Goal: Task Accomplishment & Management: Use online tool/utility

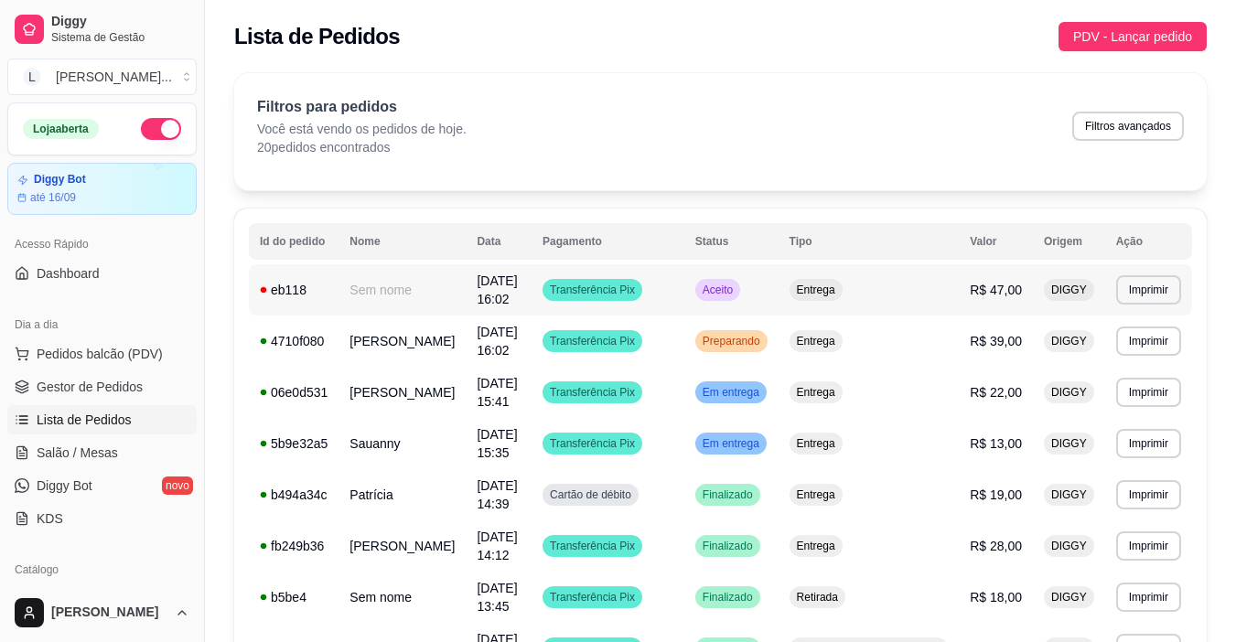
click at [683, 290] on td "Transferência Pix" at bounding box center [608, 289] width 153 height 51
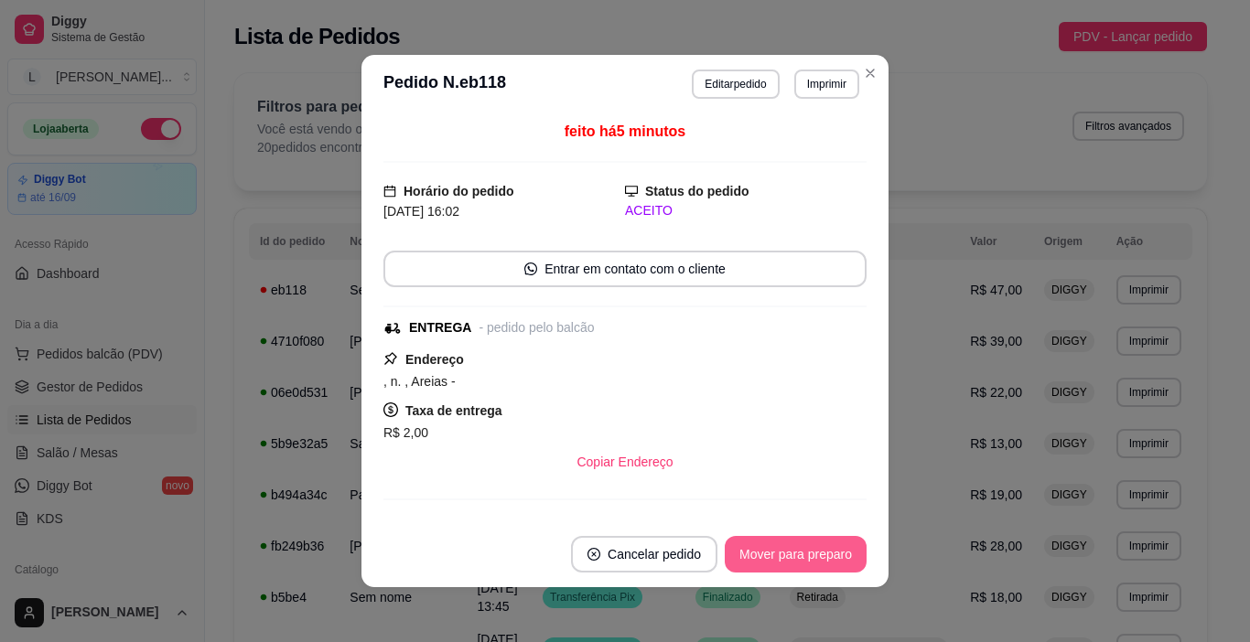
click at [813, 564] on button "Mover para preparo" at bounding box center [796, 554] width 142 height 37
click at [811, 560] on div "Mover para preparo" at bounding box center [782, 554] width 167 height 37
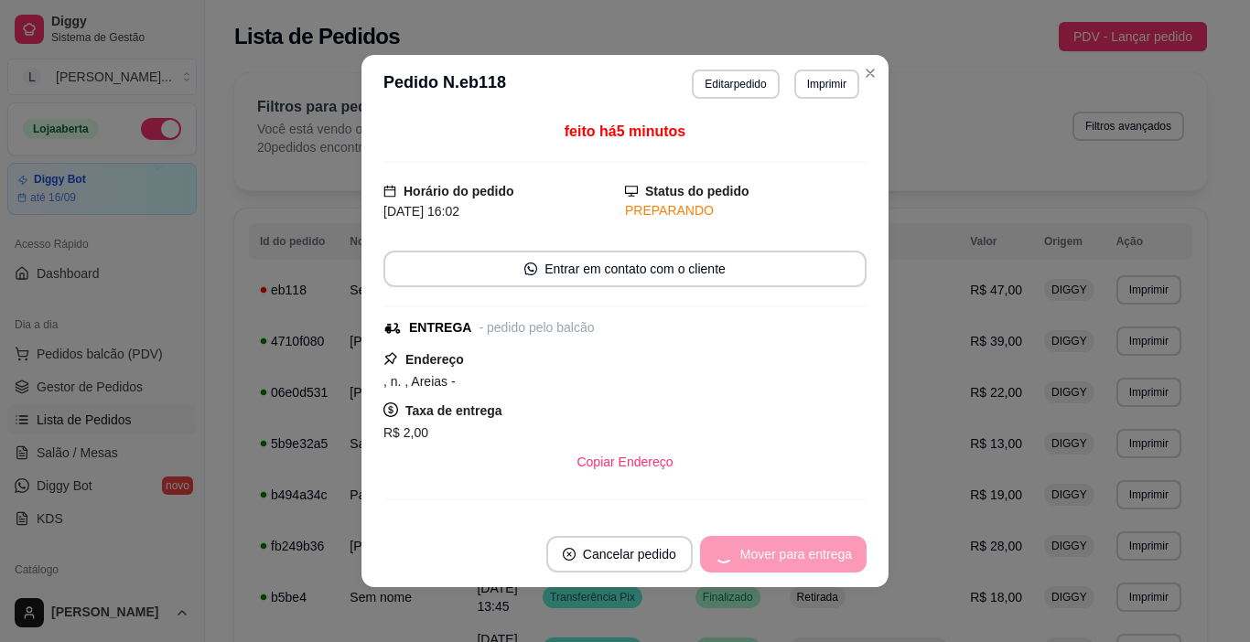
click at [811, 560] on div "Mover para entrega" at bounding box center [783, 554] width 167 height 37
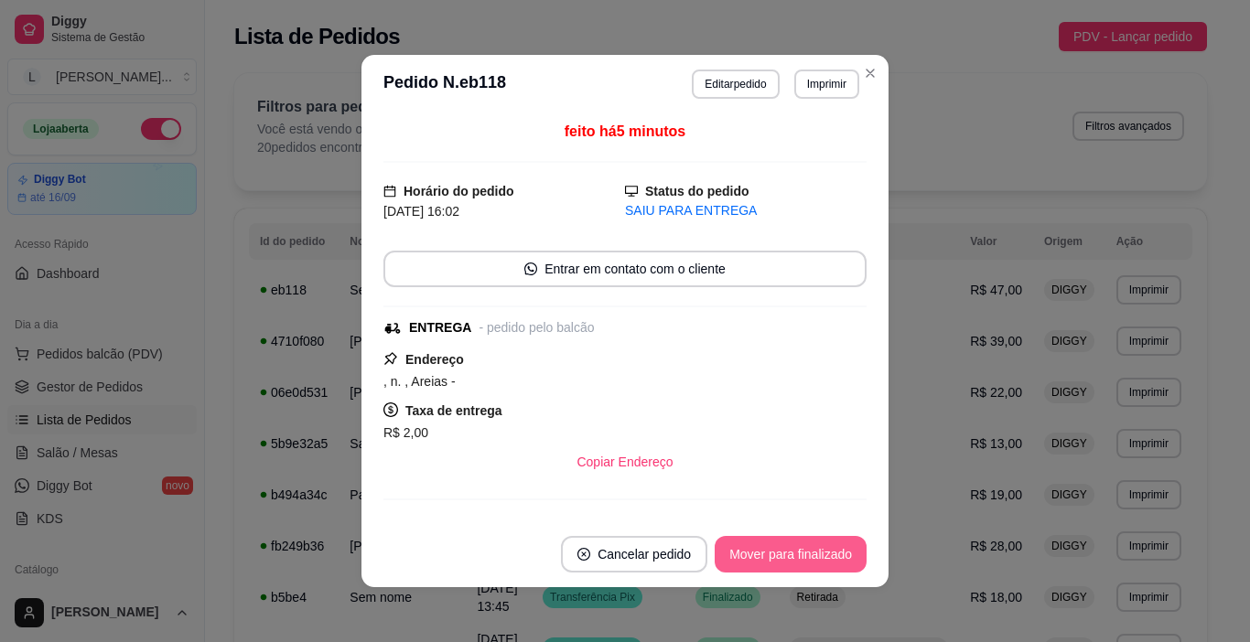
click at [811, 560] on button "Mover para finalizado" at bounding box center [791, 554] width 152 height 37
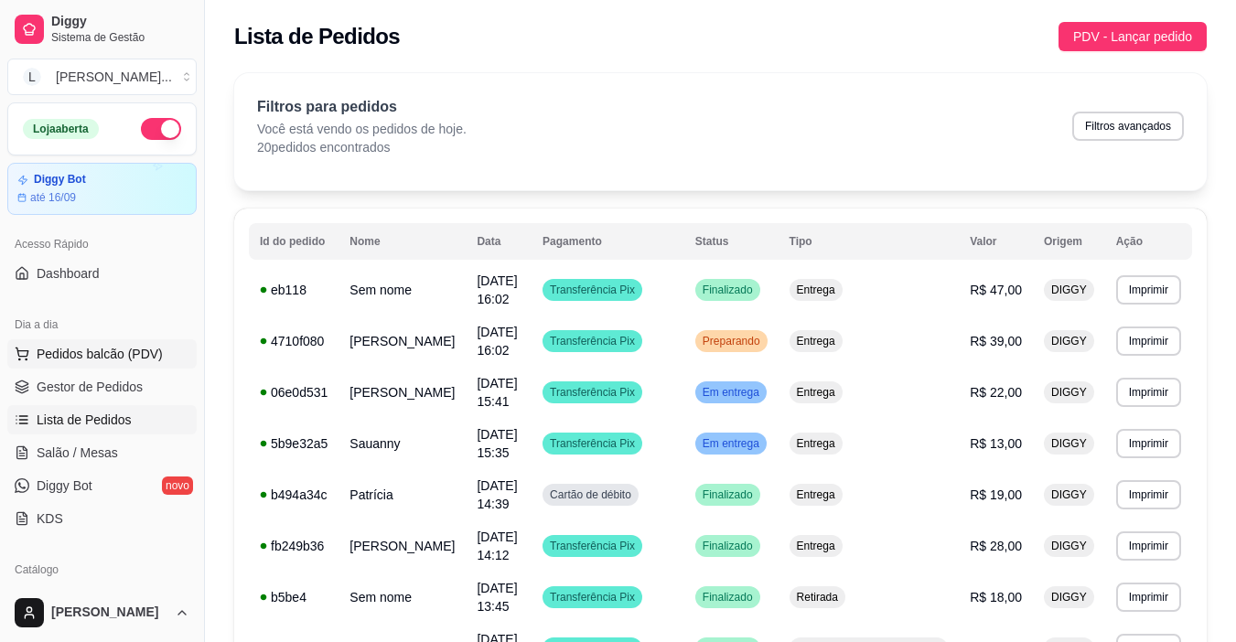
click at [141, 360] on span "Pedidos balcão (PDV)" at bounding box center [100, 354] width 126 height 18
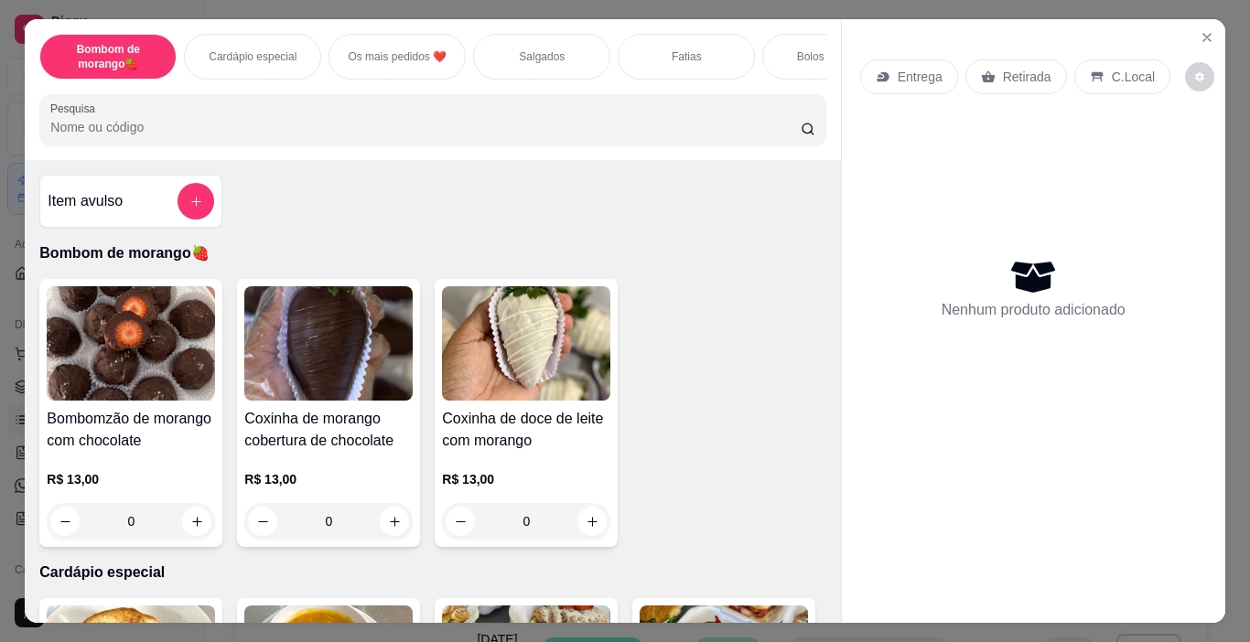
click at [656, 48] on div "Fatias" at bounding box center [686, 57] width 137 height 46
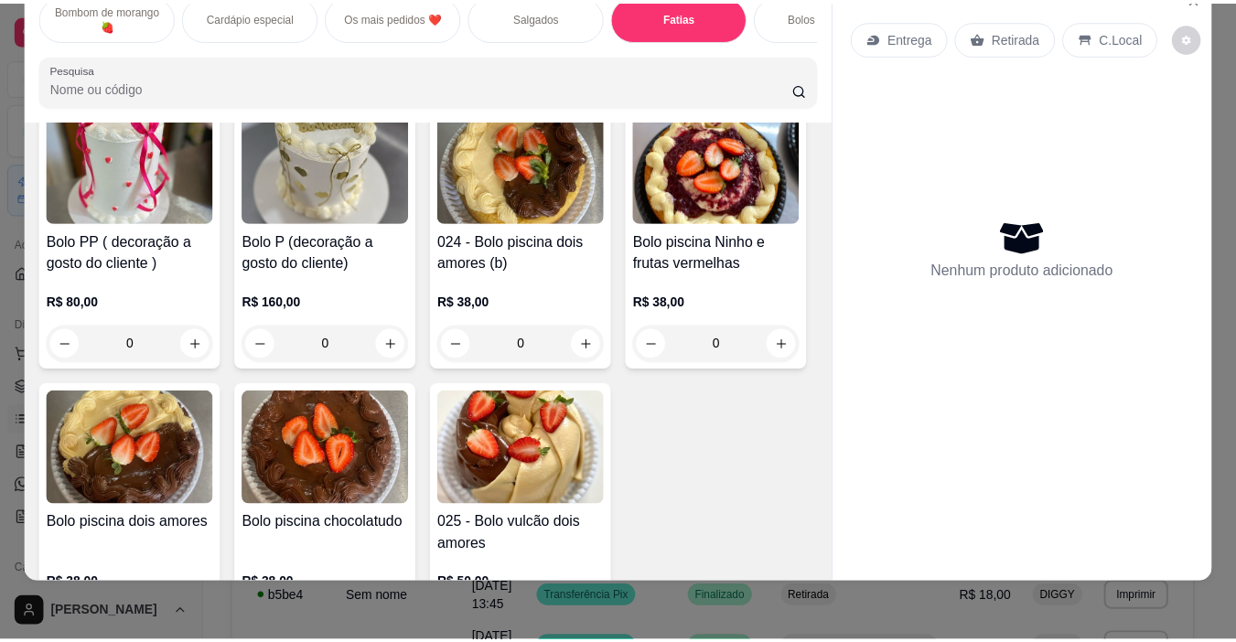
scroll to position [3106, 0]
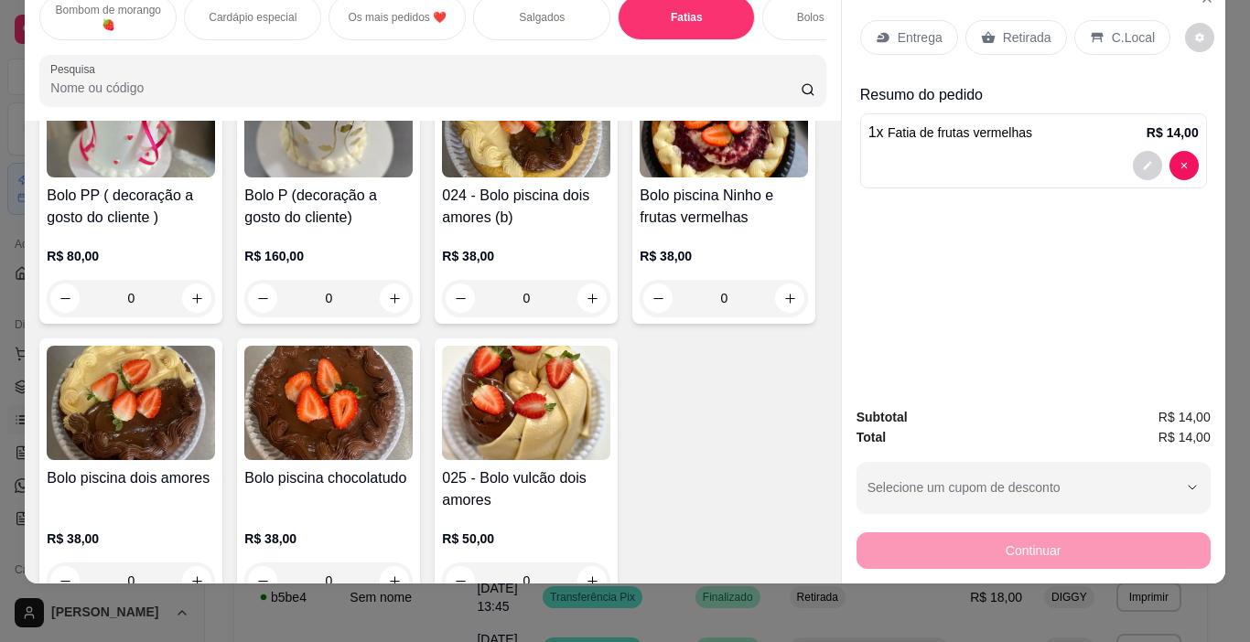
type input "1"
click at [1024, 28] on p "Retirada" at bounding box center [1027, 37] width 48 height 18
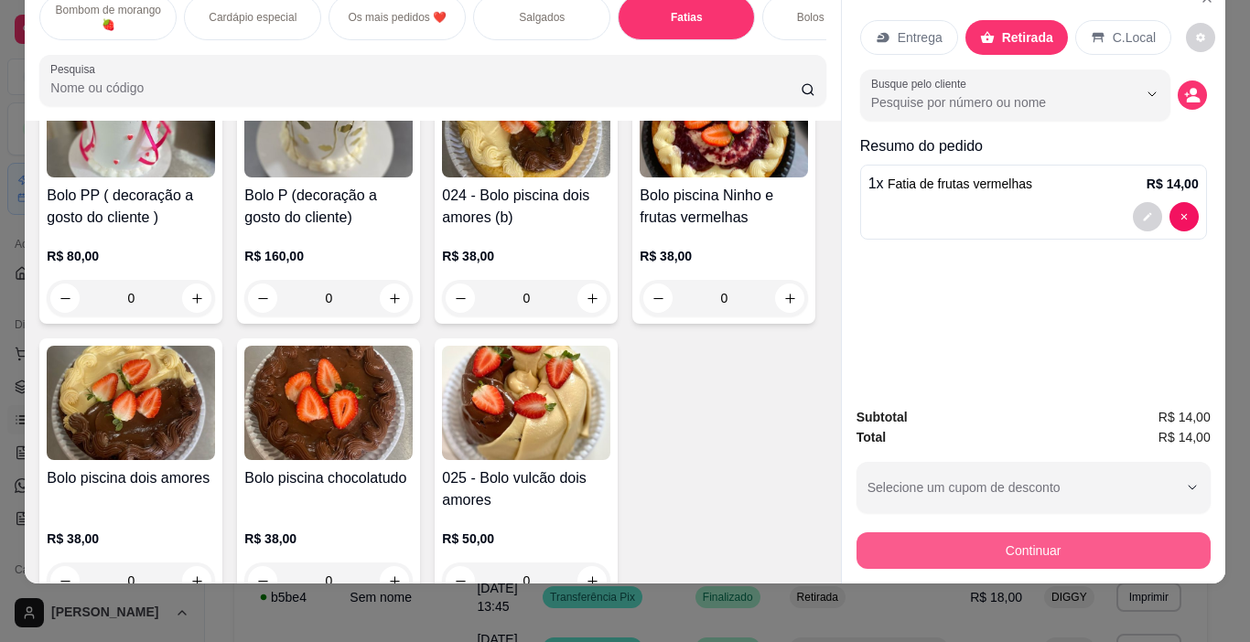
click at [1052, 533] on button "Continuar" at bounding box center [1033, 551] width 354 height 37
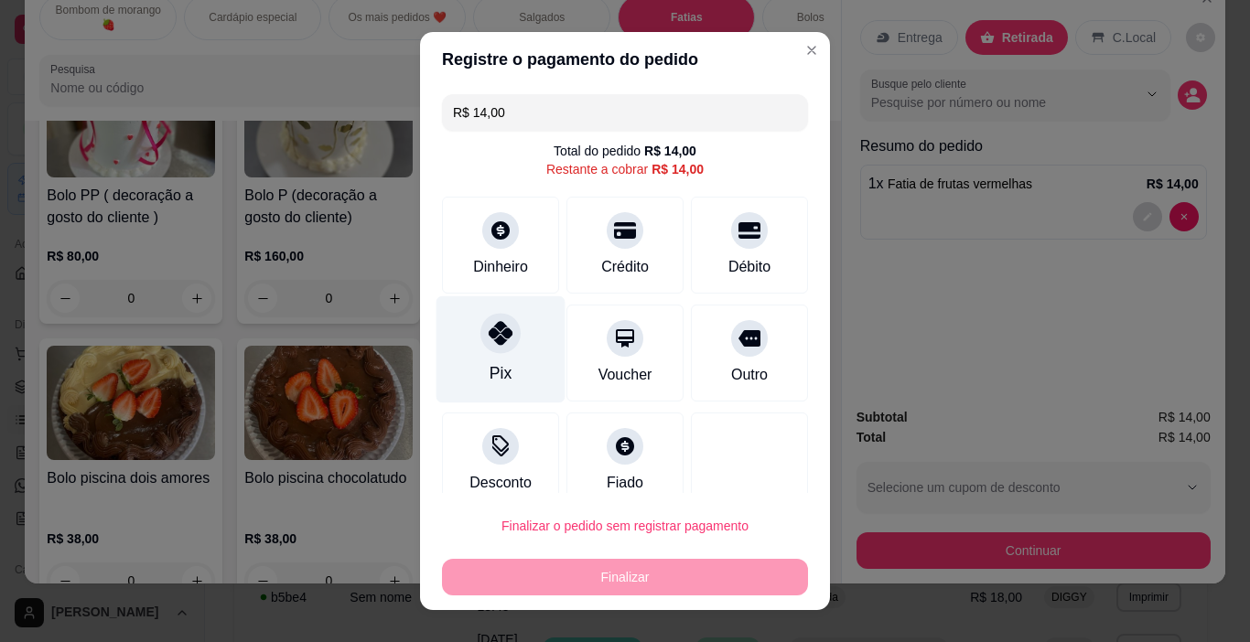
click at [501, 342] on icon at bounding box center [501, 333] width 24 height 24
type input "R$ 0,00"
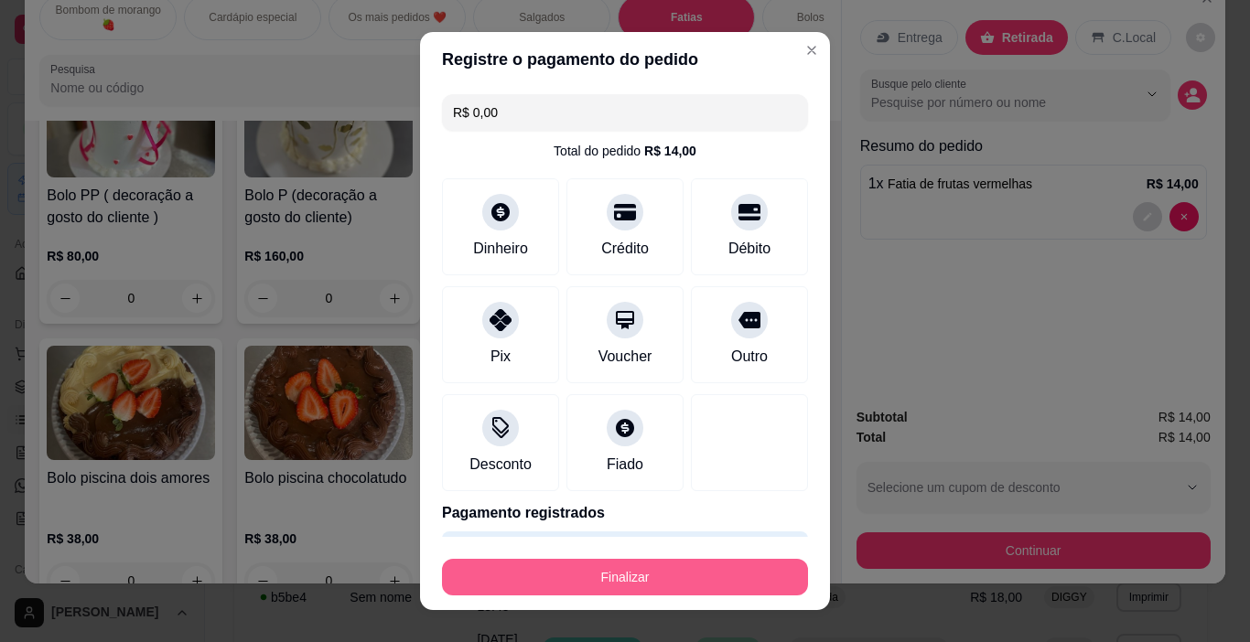
click at [620, 579] on button "Finalizar" at bounding box center [625, 577] width 366 height 37
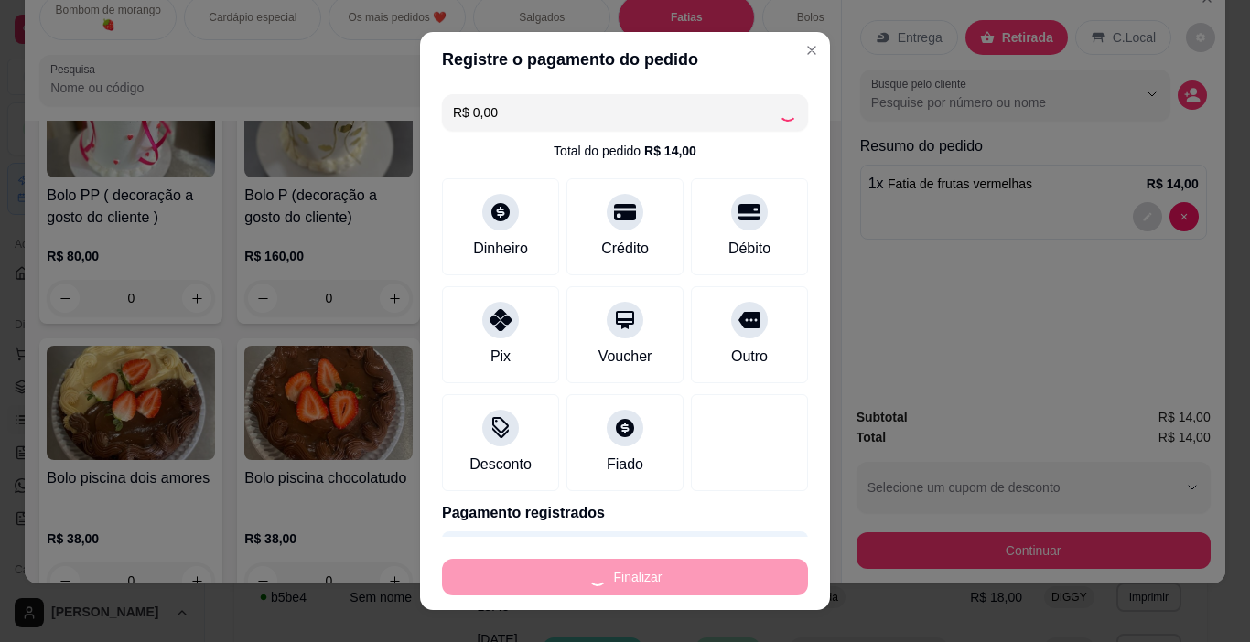
type input "0"
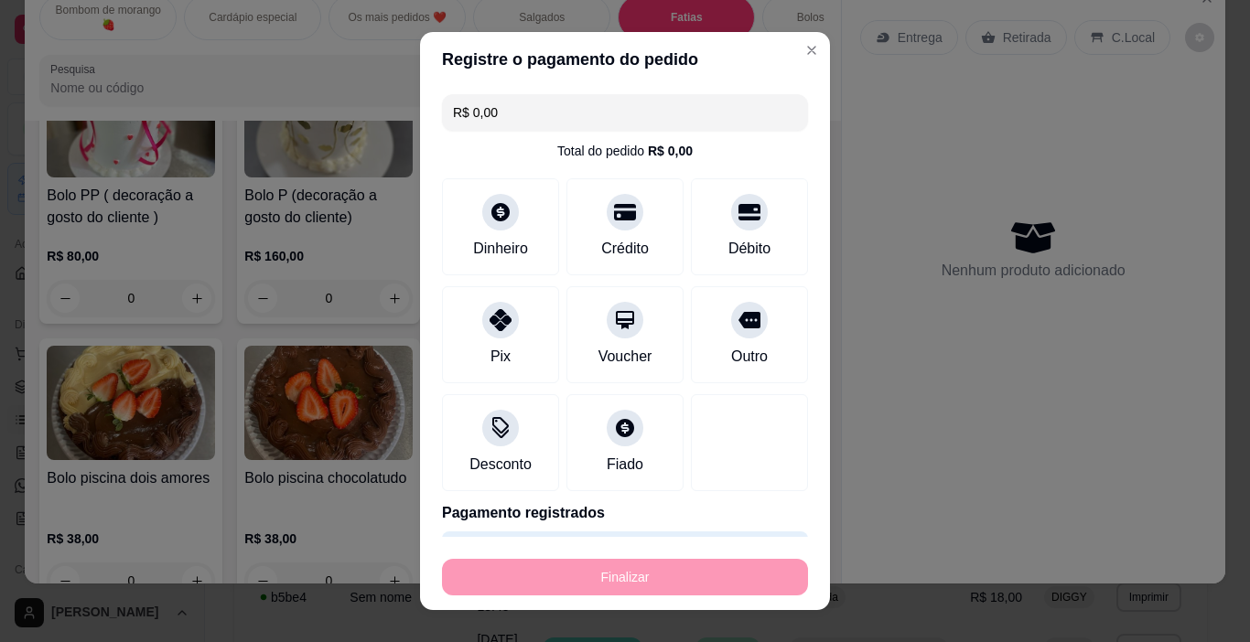
type input "-R$ 14,00"
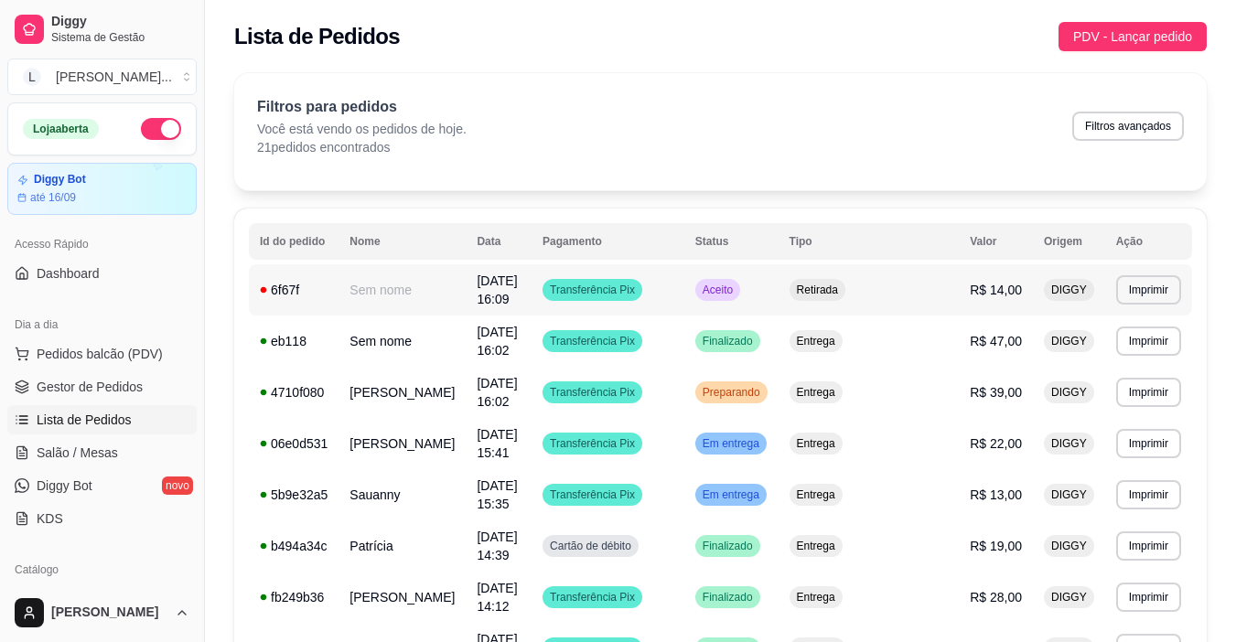
click at [684, 285] on td "Transferência Pix" at bounding box center [608, 289] width 153 height 51
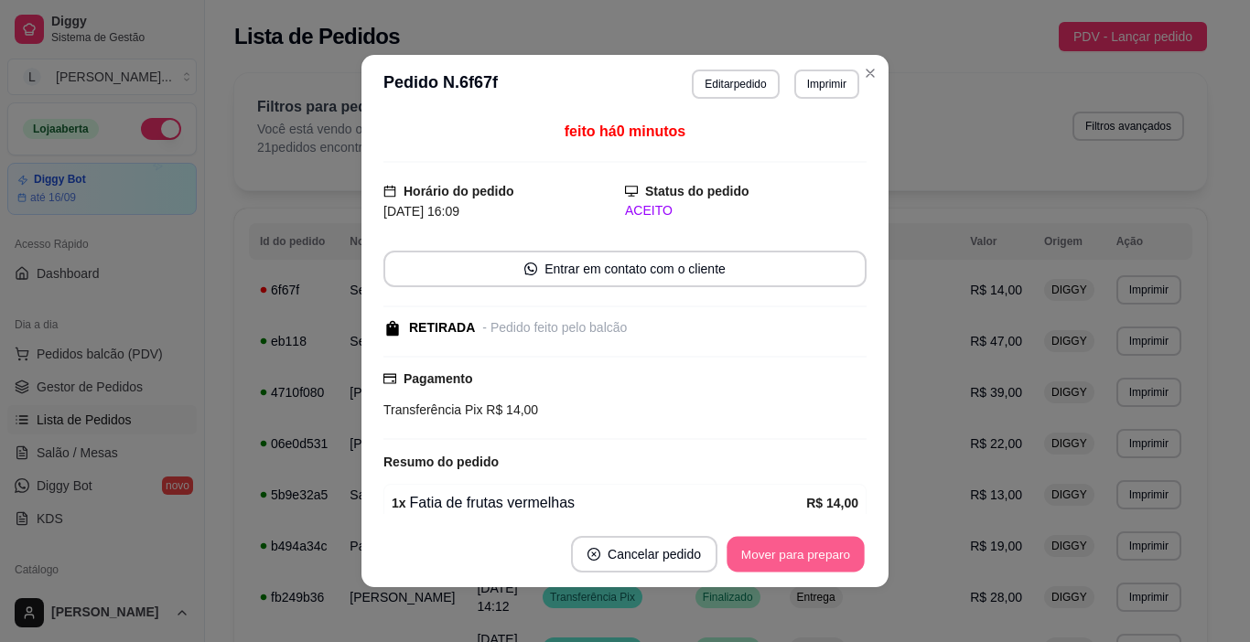
click at [806, 558] on button "Mover para preparo" at bounding box center [795, 555] width 137 height 36
click at [806, 558] on div "Mover para preparo" at bounding box center [796, 554] width 142 height 37
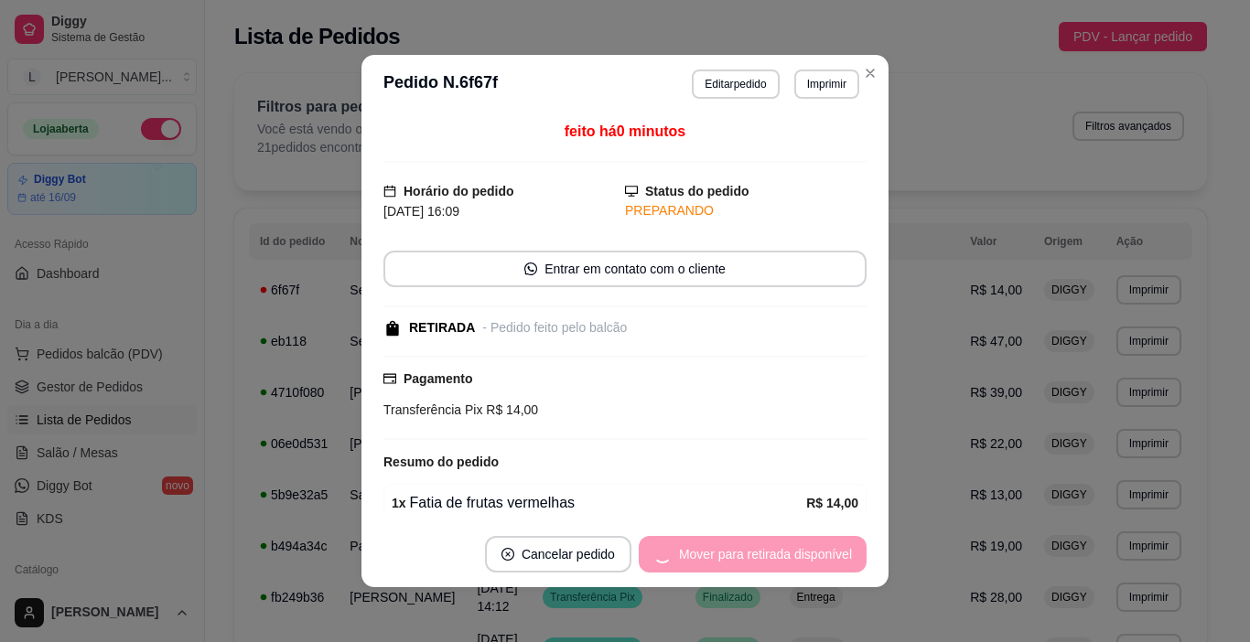
click at [806, 558] on div "Mover para retirada disponível" at bounding box center [753, 554] width 228 height 37
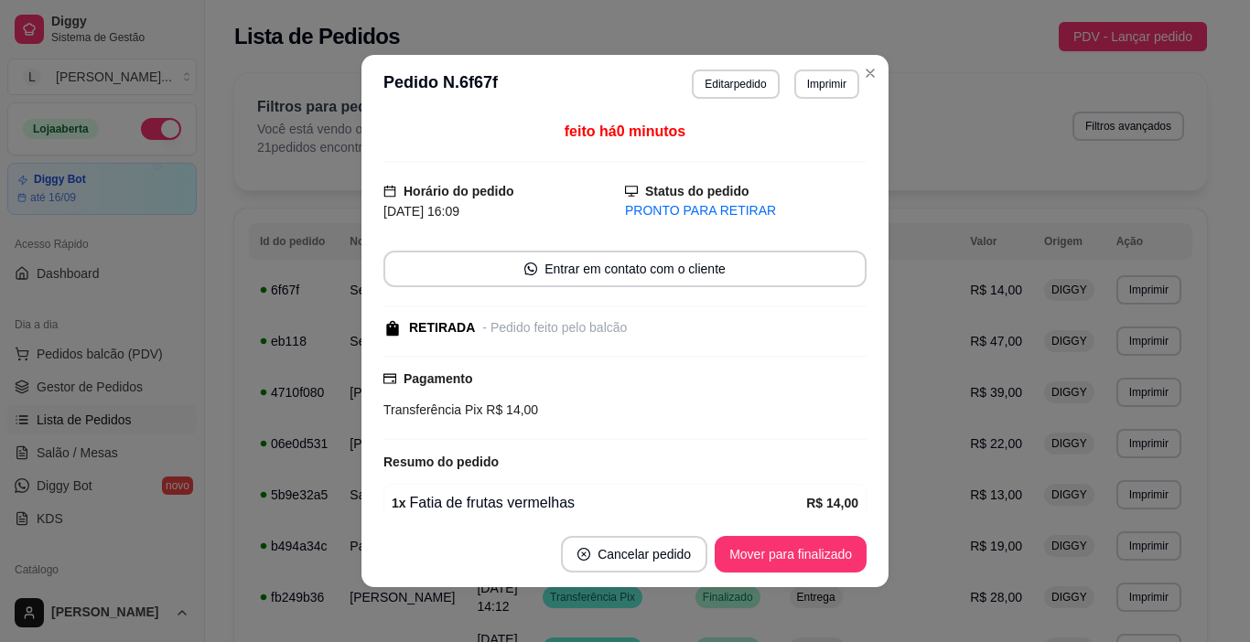
click at [806, 558] on button "Mover para finalizado" at bounding box center [791, 554] width 152 height 37
click at [806, 558] on div "Mover para finalizado" at bounding box center [791, 554] width 152 height 37
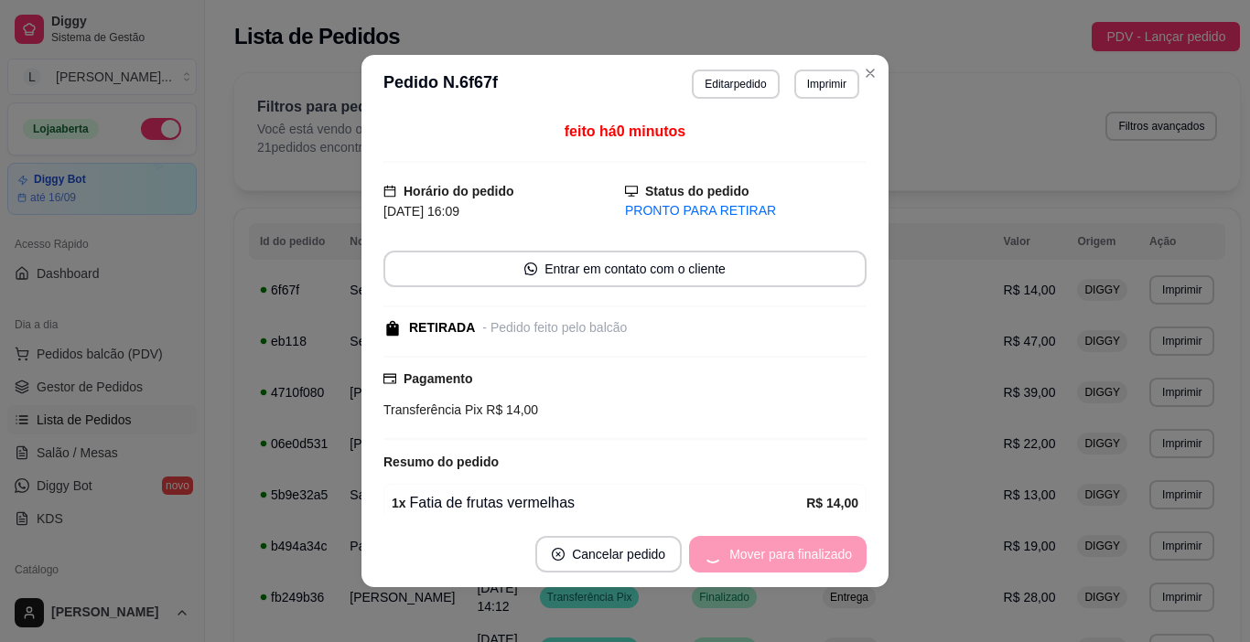
click at [806, 558] on div "Mover para finalizado" at bounding box center [778, 554] width 178 height 37
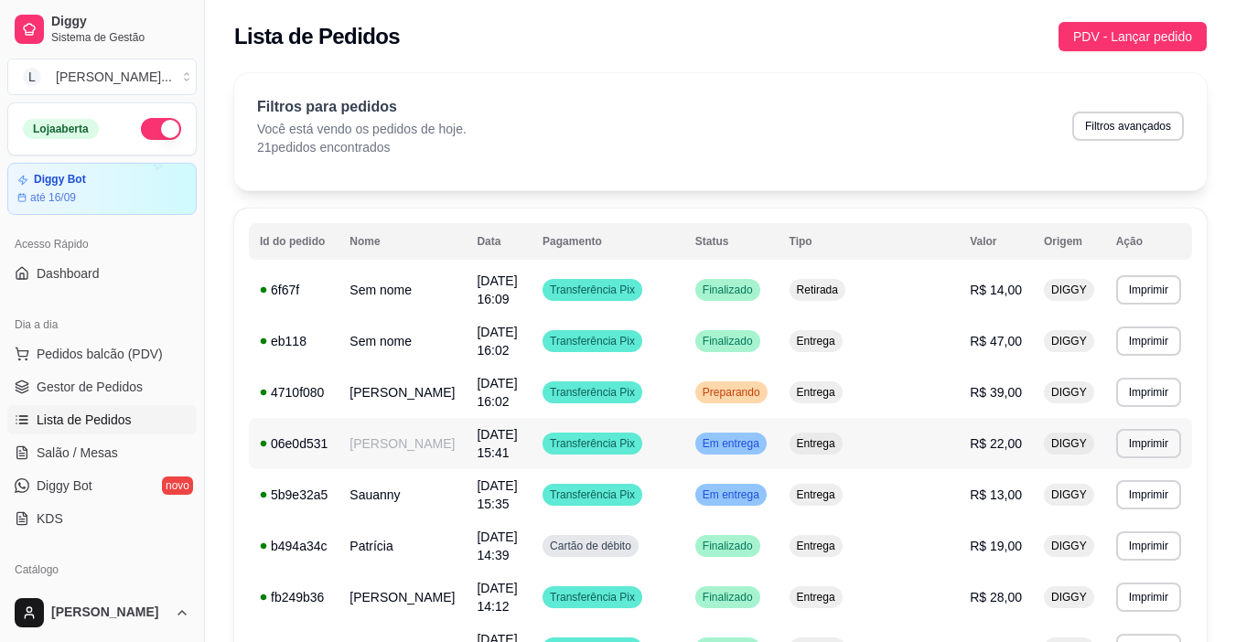
click at [684, 421] on td "Transferência Pix" at bounding box center [608, 443] width 153 height 51
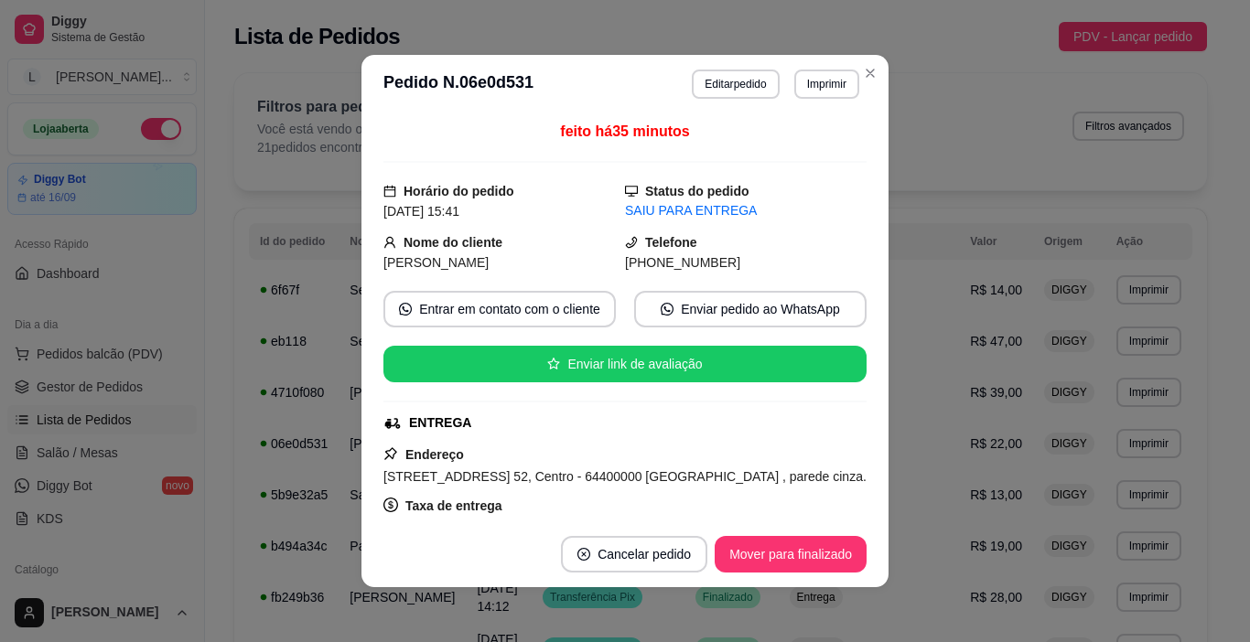
click at [759, 537] on button "Mover para finalizado" at bounding box center [791, 554] width 152 height 37
click at [777, 555] on div "Mover para finalizado" at bounding box center [778, 554] width 178 height 37
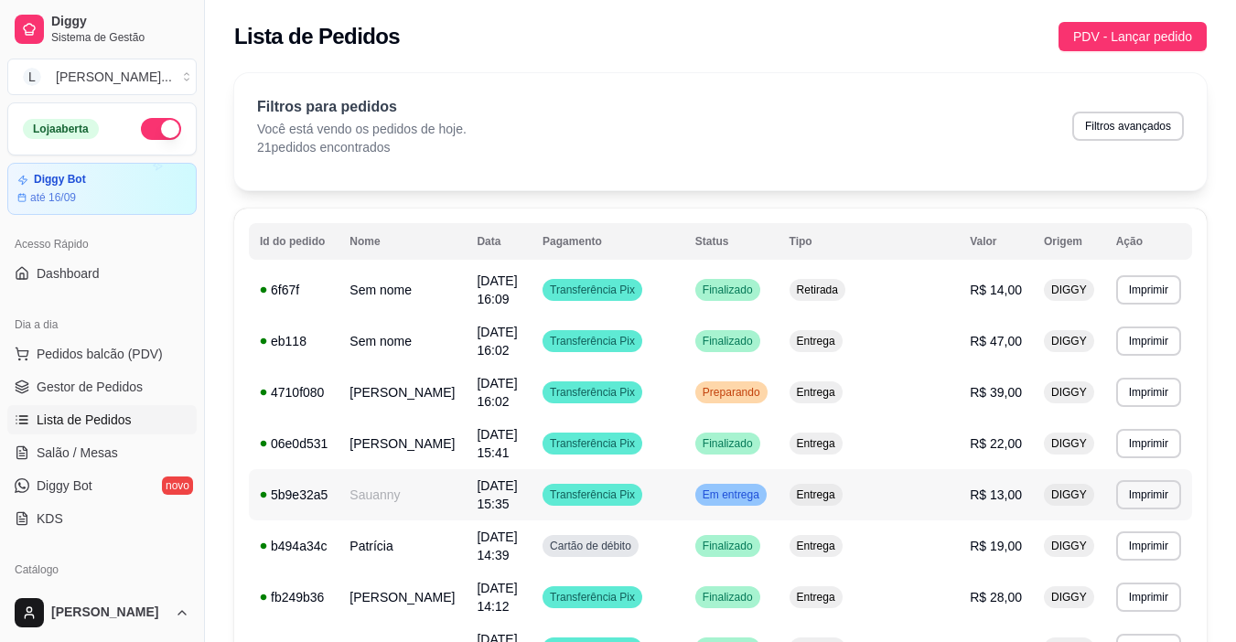
click at [684, 469] on td "Transferência Pix" at bounding box center [608, 494] width 153 height 51
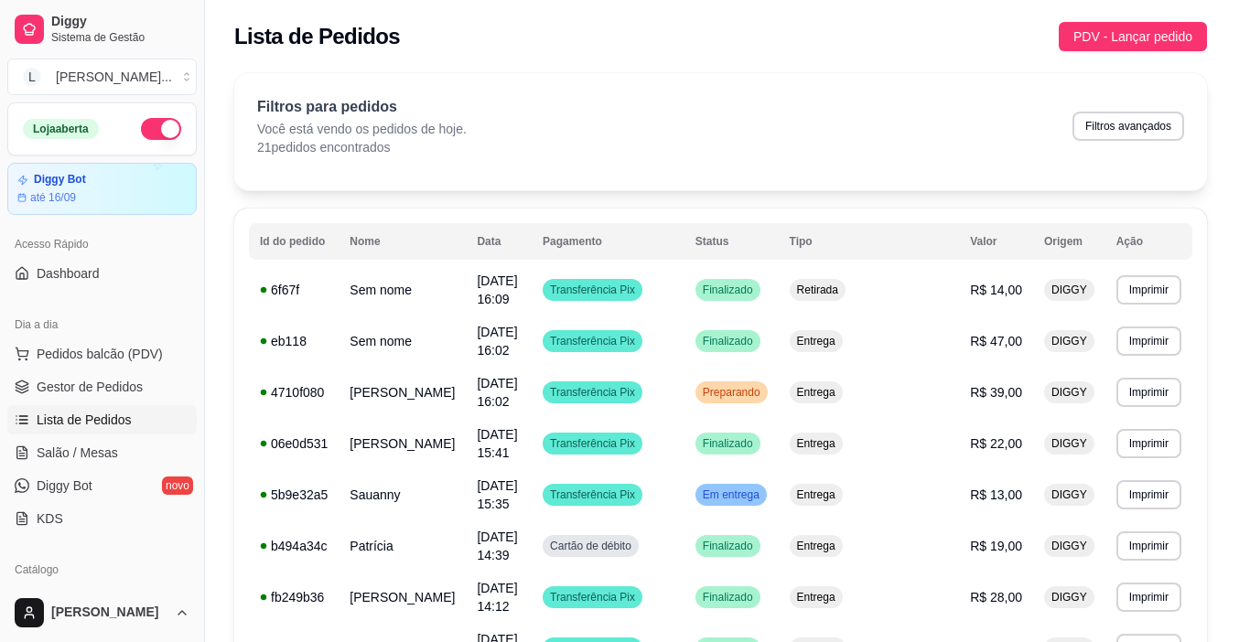
click at [796, 557] on button "Mover para finalizado" at bounding box center [791, 554] width 152 height 37
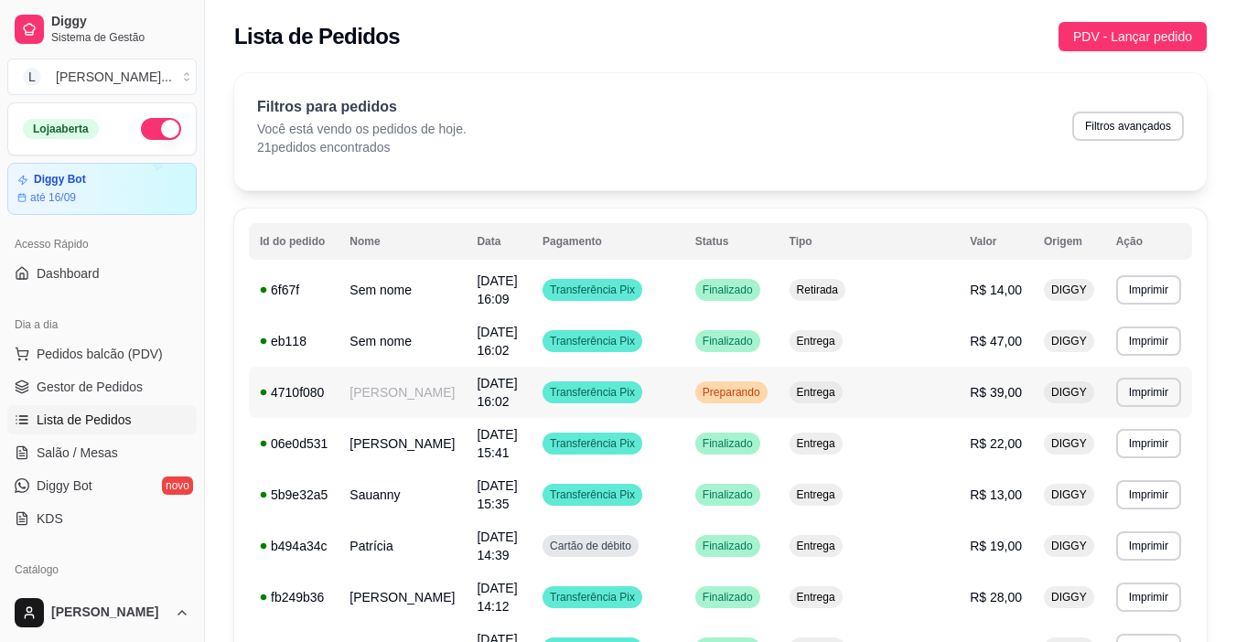
click at [684, 379] on td "Transferência Pix" at bounding box center [608, 392] width 153 height 51
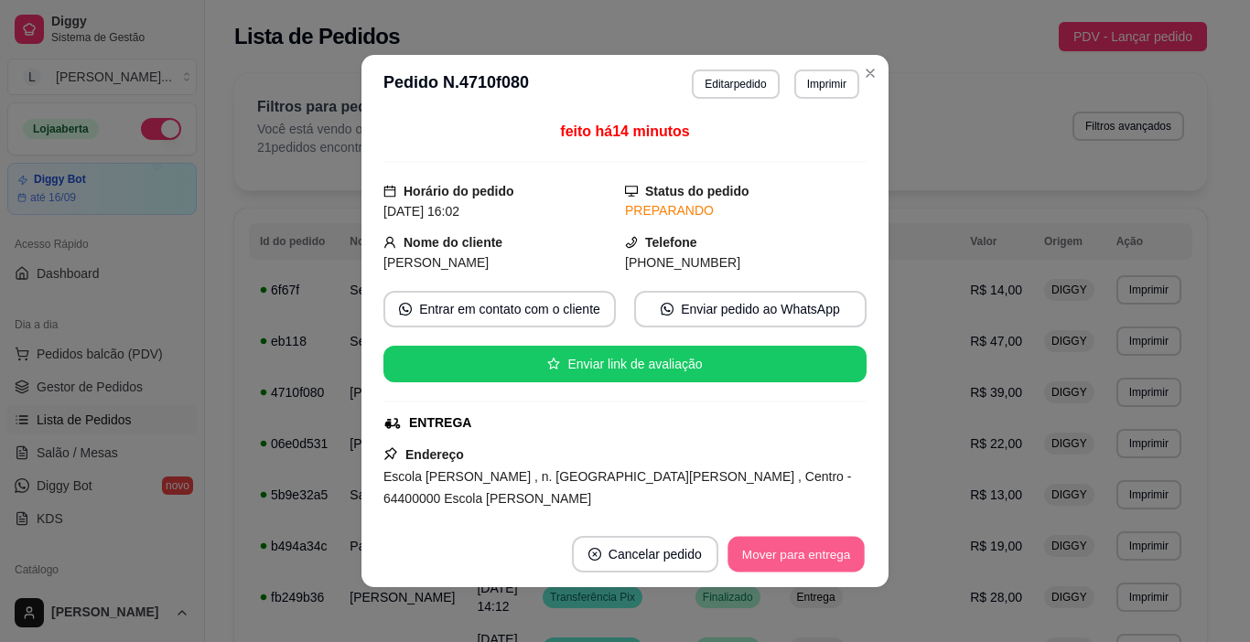
click at [776, 562] on button "Mover para entrega" at bounding box center [795, 555] width 137 height 36
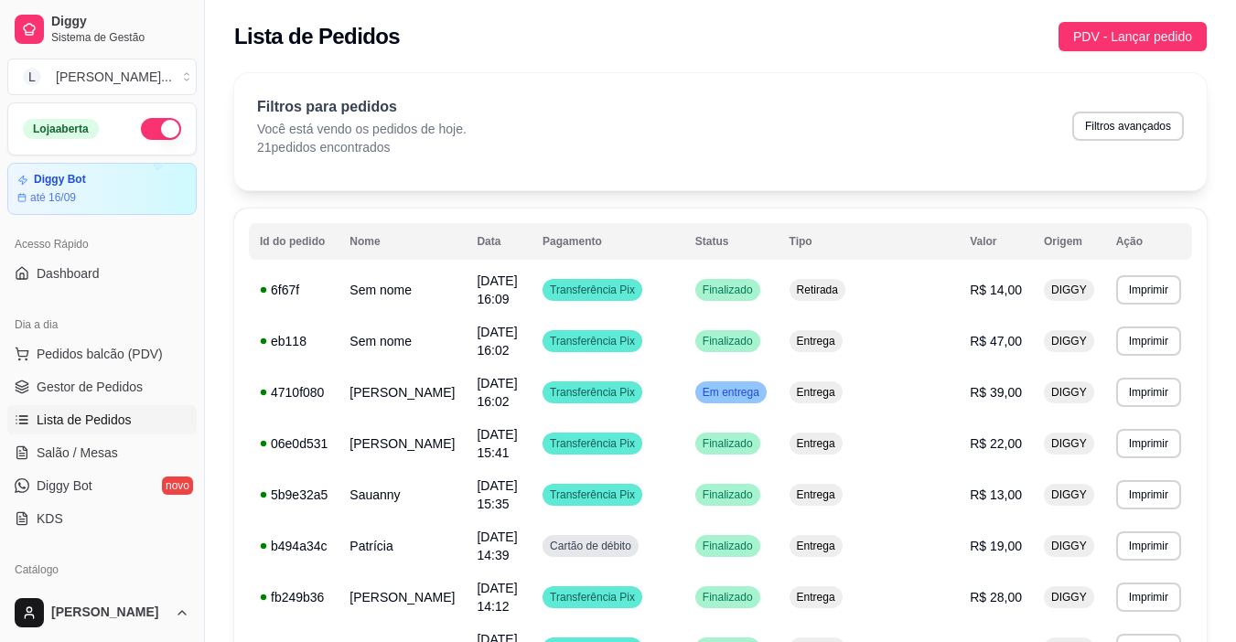
click at [207, 112] on button "Toggle Sidebar" at bounding box center [204, 321] width 15 height 642
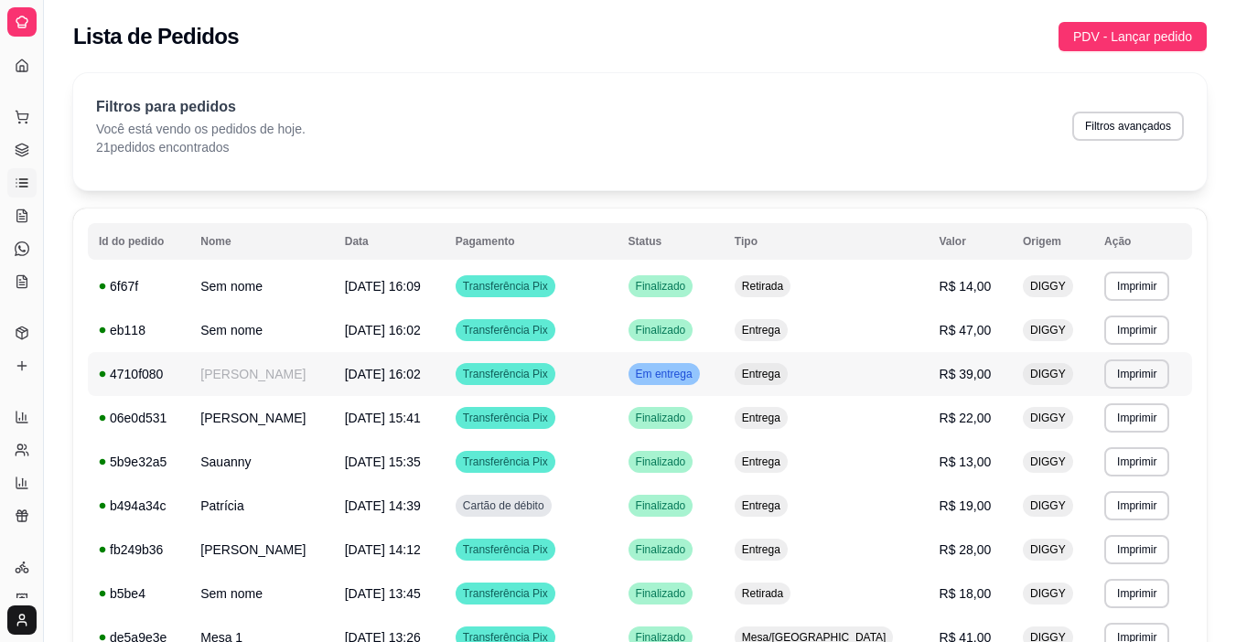
click at [618, 381] on td "Transferência Pix" at bounding box center [531, 374] width 173 height 44
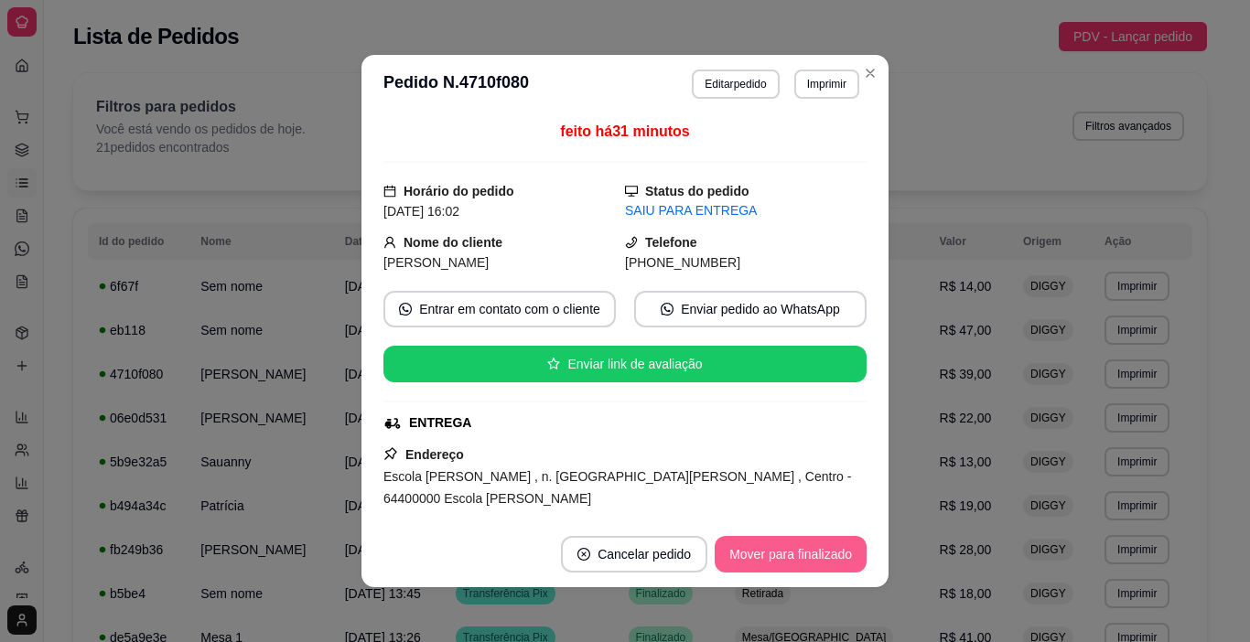
click at [786, 561] on button "Mover para finalizado" at bounding box center [791, 554] width 152 height 37
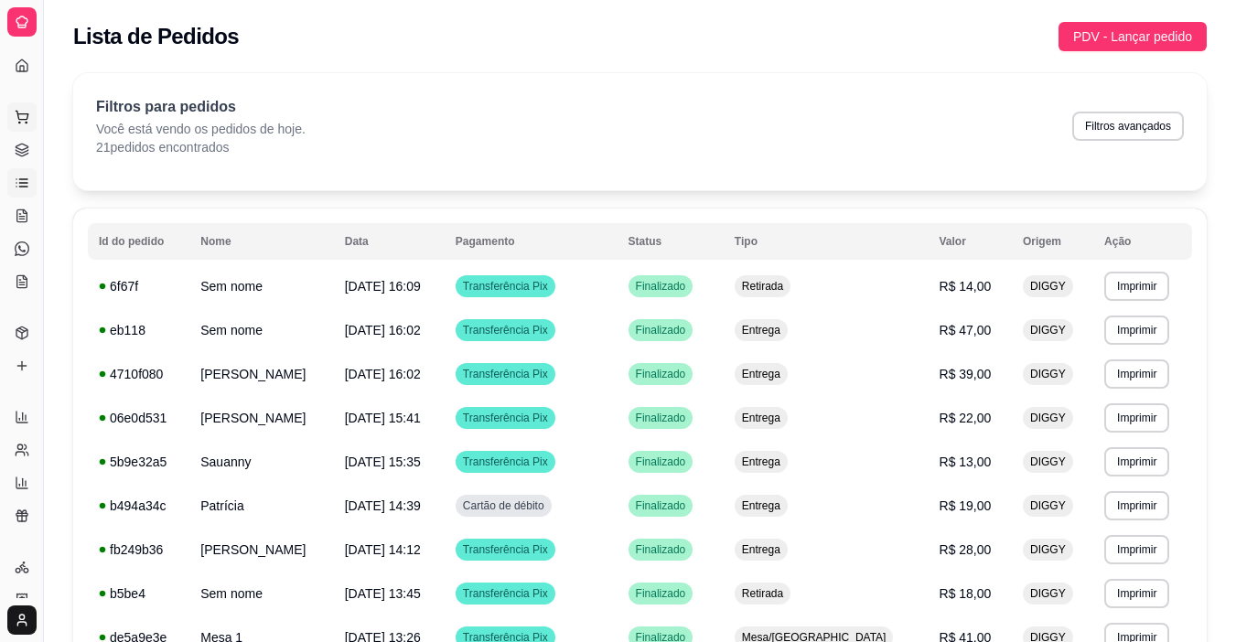
click at [24, 127] on button "Pedidos balcão (PDV)" at bounding box center [21, 116] width 29 height 29
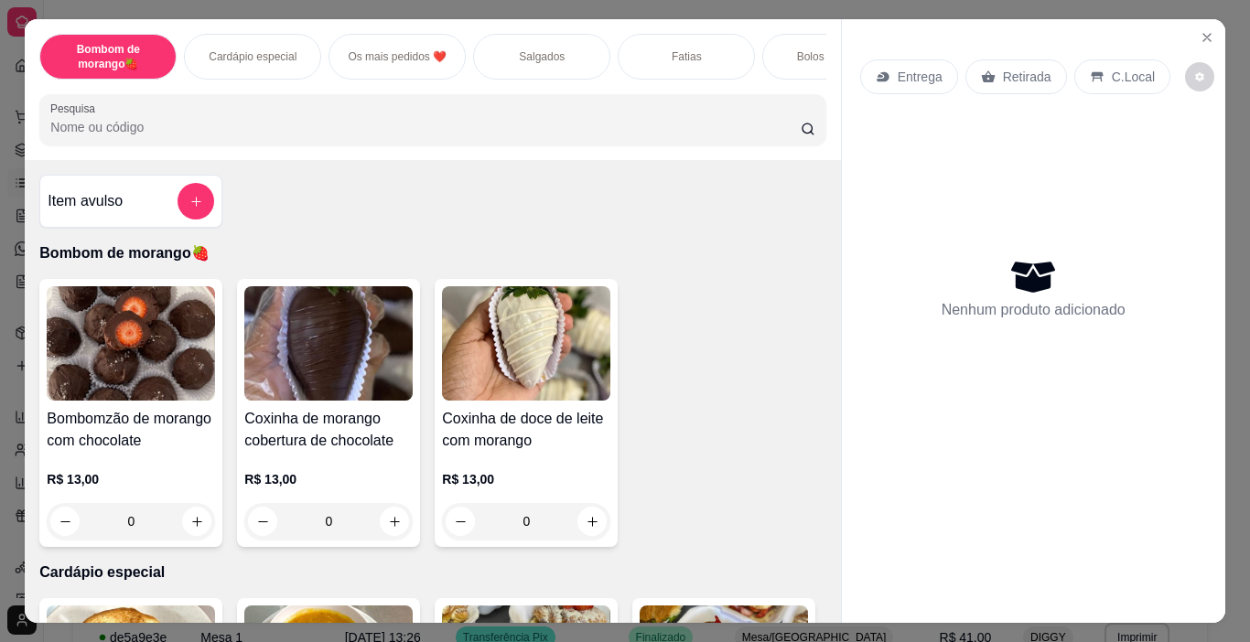
click at [537, 55] on p "Salgados" at bounding box center [542, 56] width 46 height 15
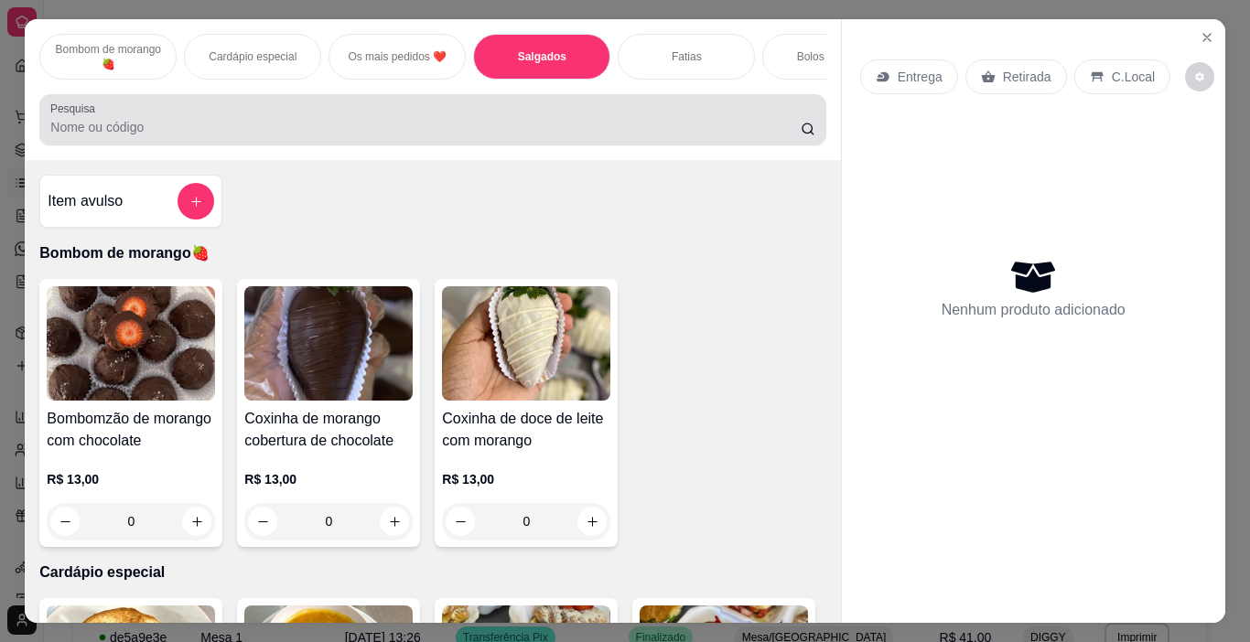
scroll to position [46, 0]
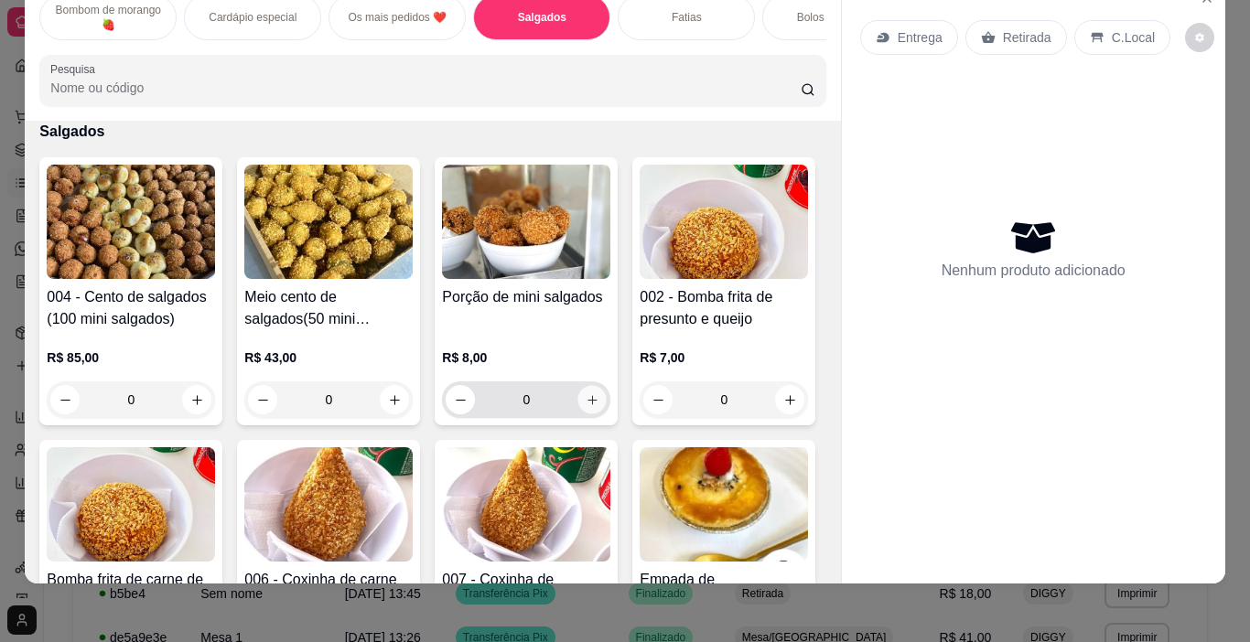
click at [590, 406] on icon "increase-product-quantity" at bounding box center [593, 400] width 14 height 14
type input "1"
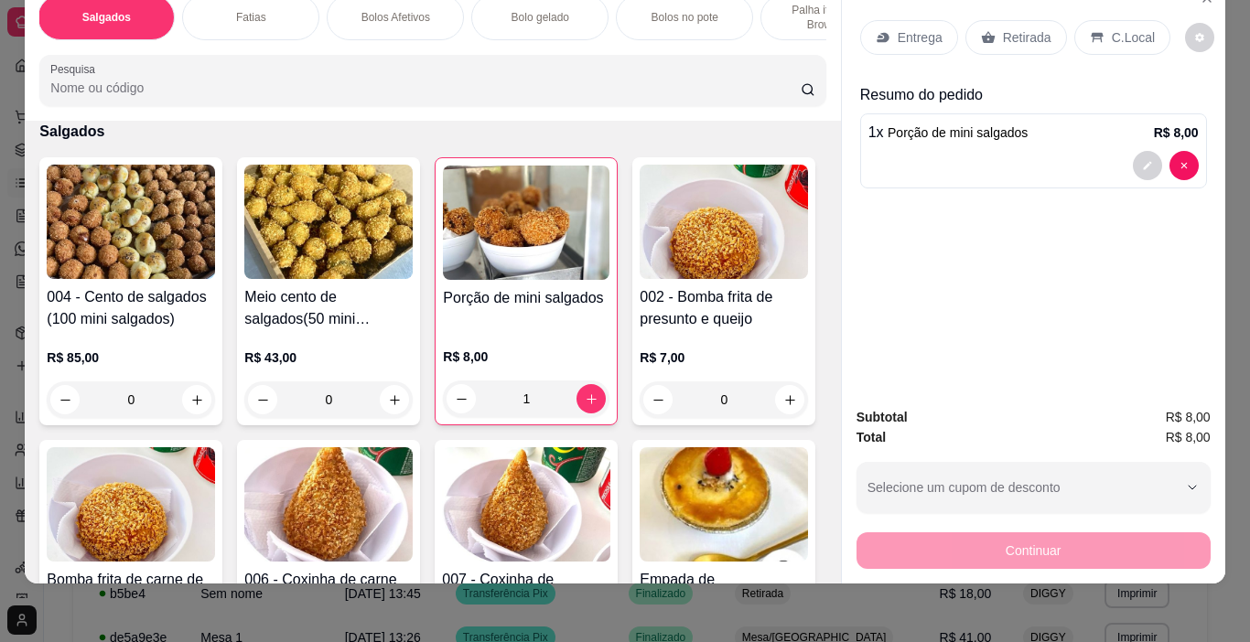
scroll to position [0, 496]
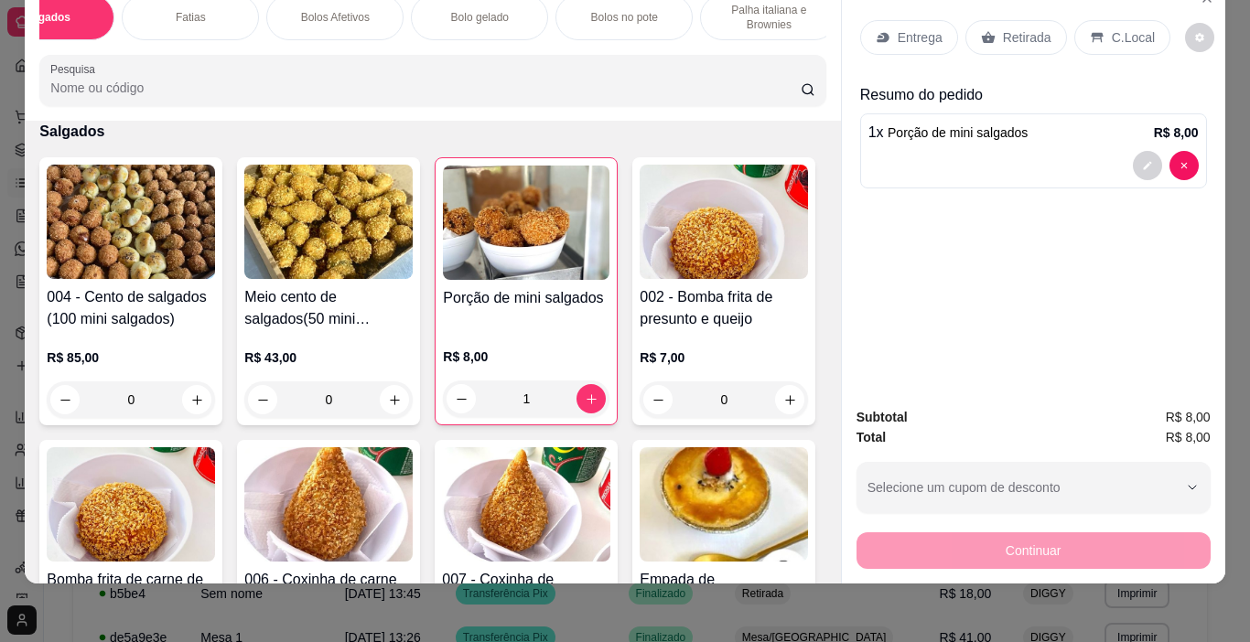
click at [311, 11] on p "Bolos Afetivos" at bounding box center [335, 17] width 69 height 15
click at [354, 11] on p "Bolos Afetivos" at bounding box center [335, 17] width 77 height 15
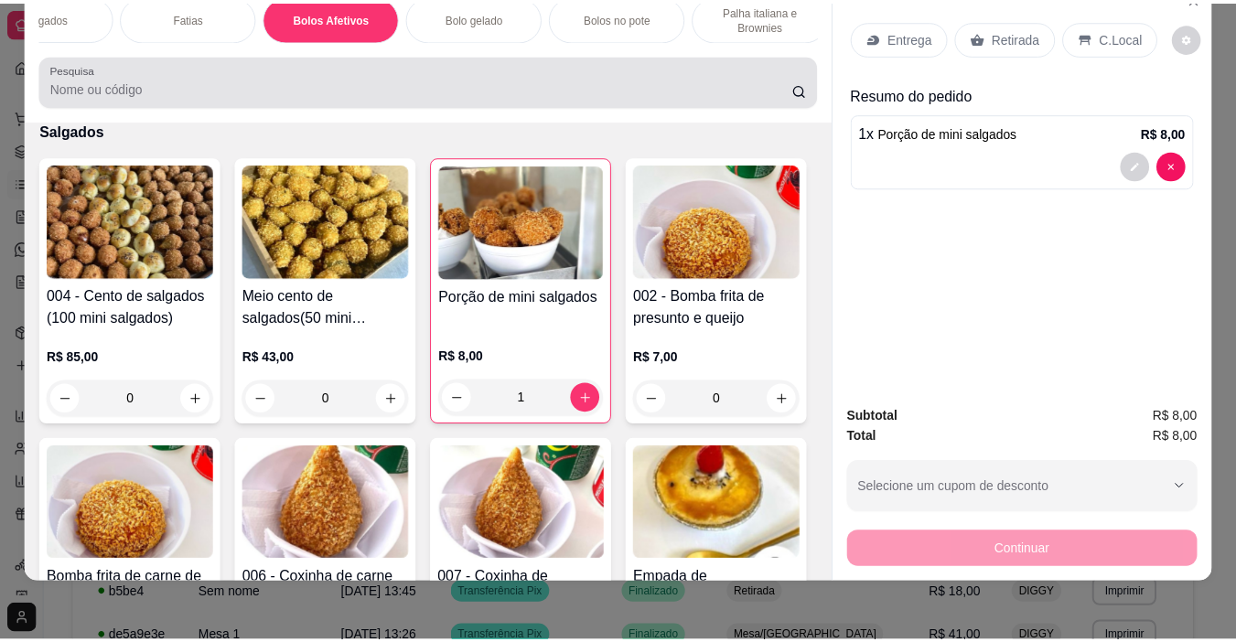
scroll to position [3541, 0]
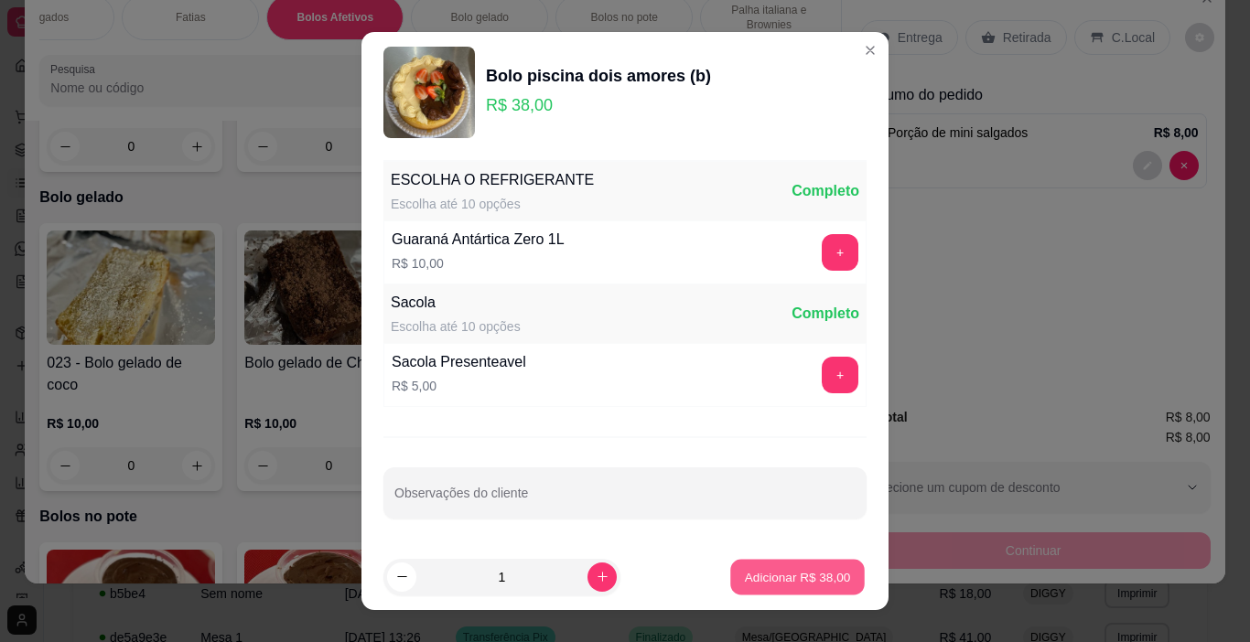
click at [801, 586] on p "Adicionar R$ 38,00" at bounding box center [798, 576] width 106 height 17
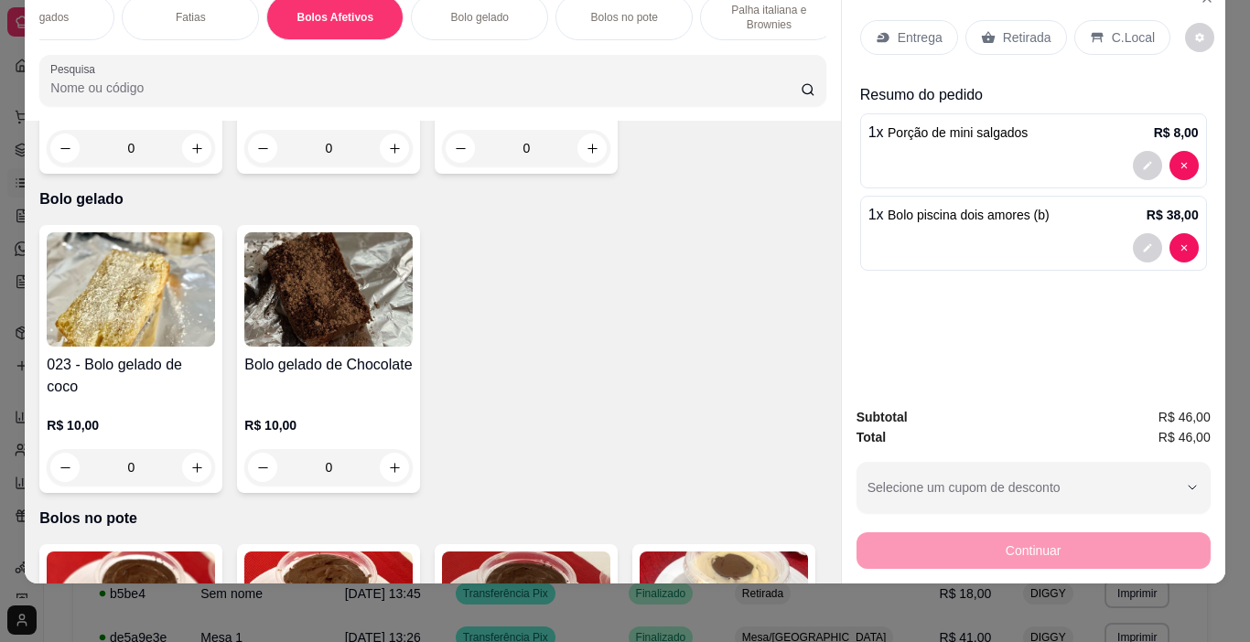
type input "1"
click at [992, 26] on div "Retirada" at bounding box center [1016, 37] width 102 height 35
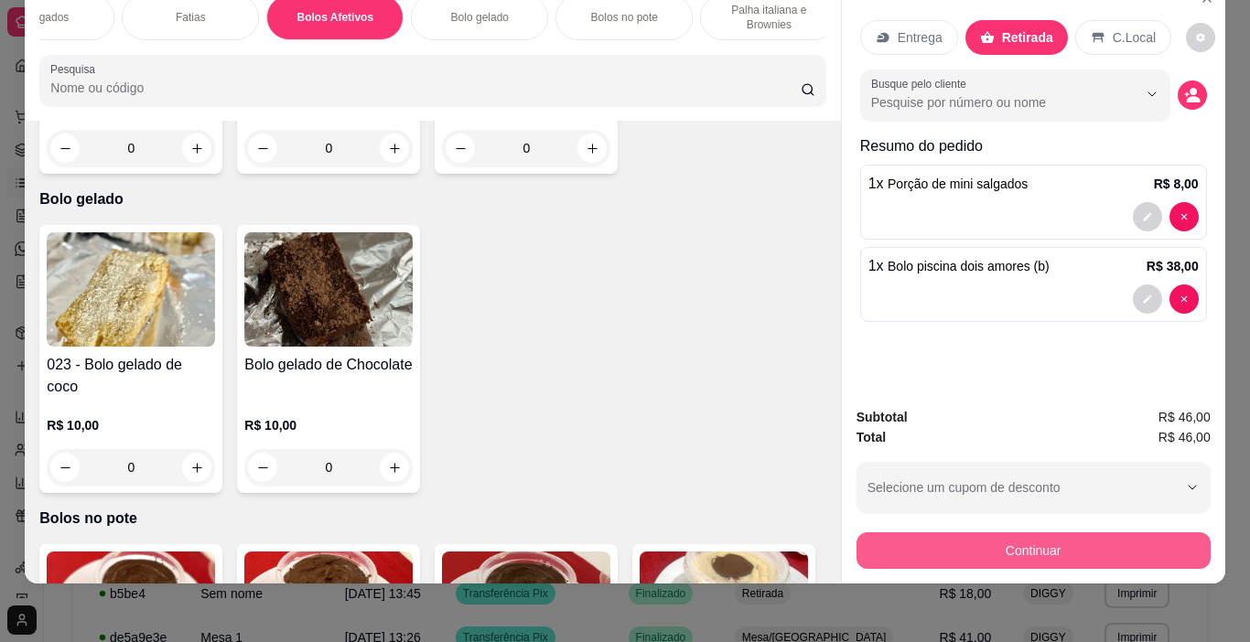
click at [989, 542] on button "Continuar" at bounding box center [1033, 551] width 354 height 37
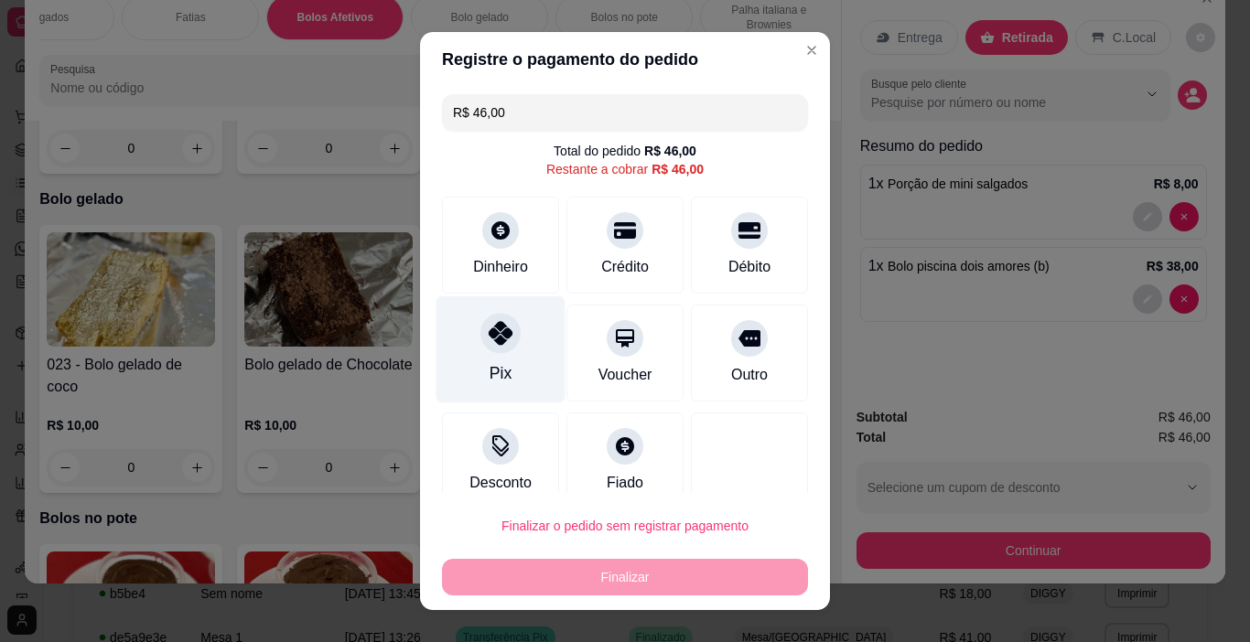
click at [481, 351] on div at bounding box center [500, 334] width 40 height 40
type input "R$ 0,00"
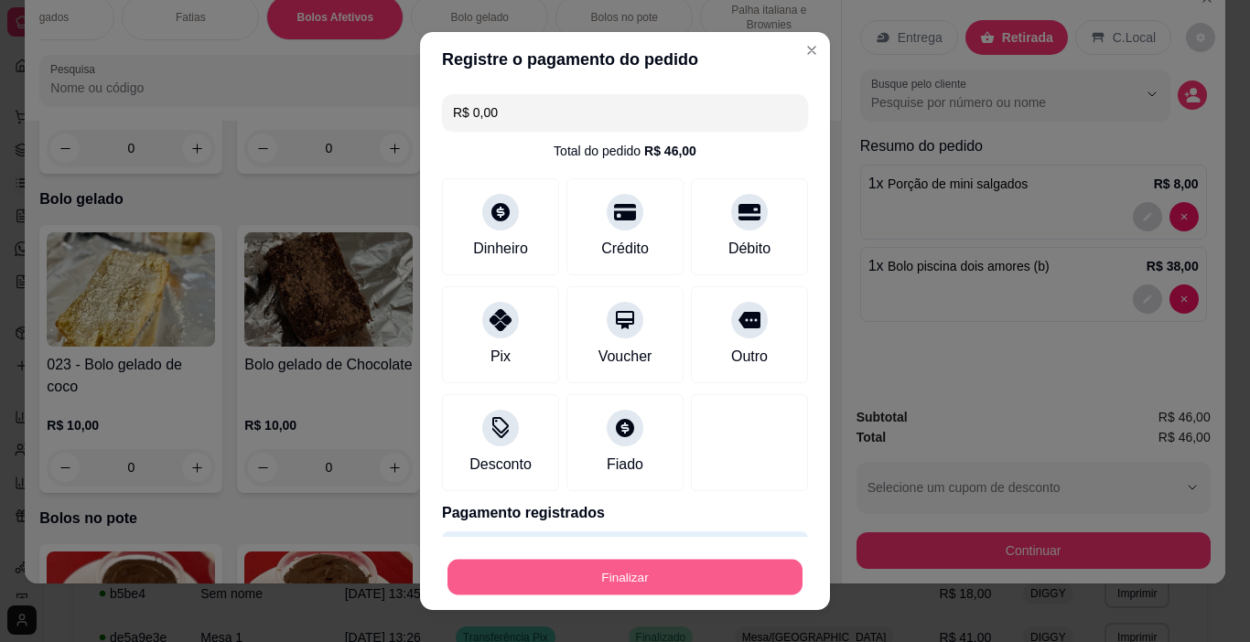
click at [610, 569] on button "Finalizar" at bounding box center [624, 578] width 355 height 36
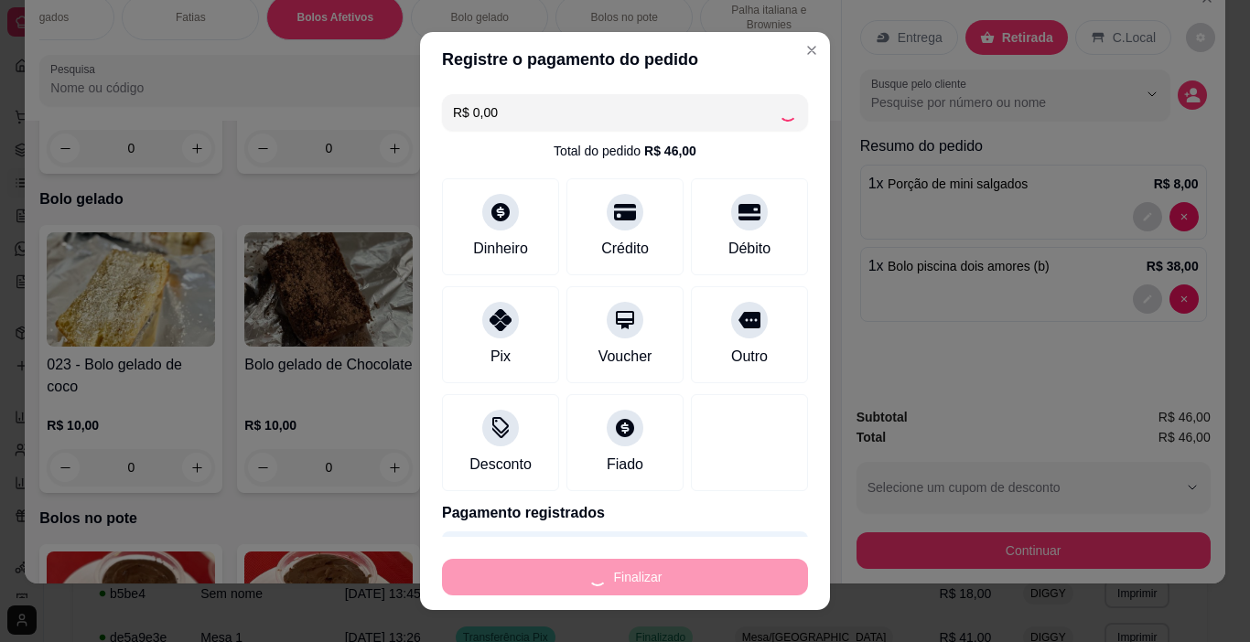
type input "0"
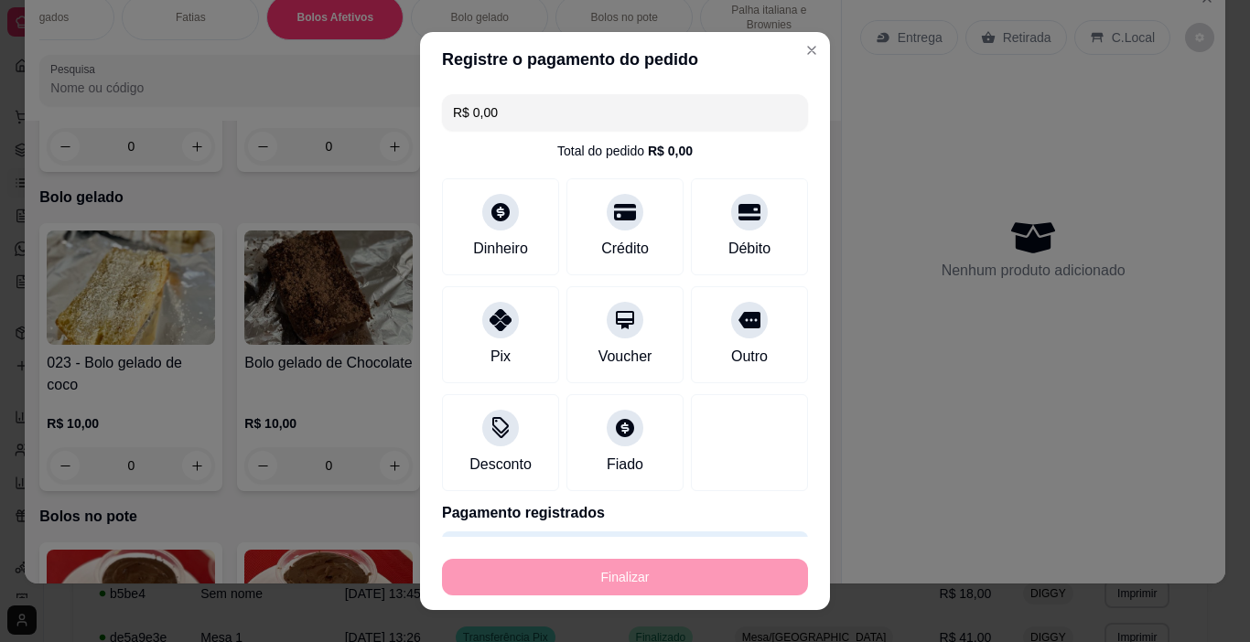
type input "-R$ 46,00"
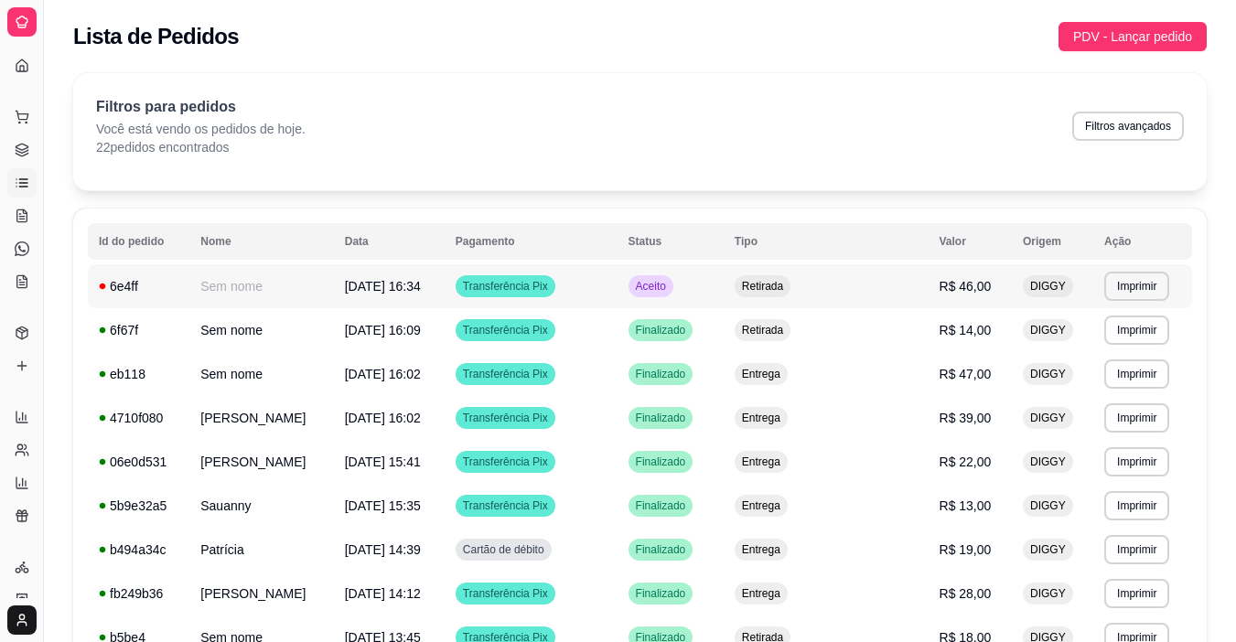
click at [666, 285] on td "Aceito" at bounding box center [671, 286] width 106 height 44
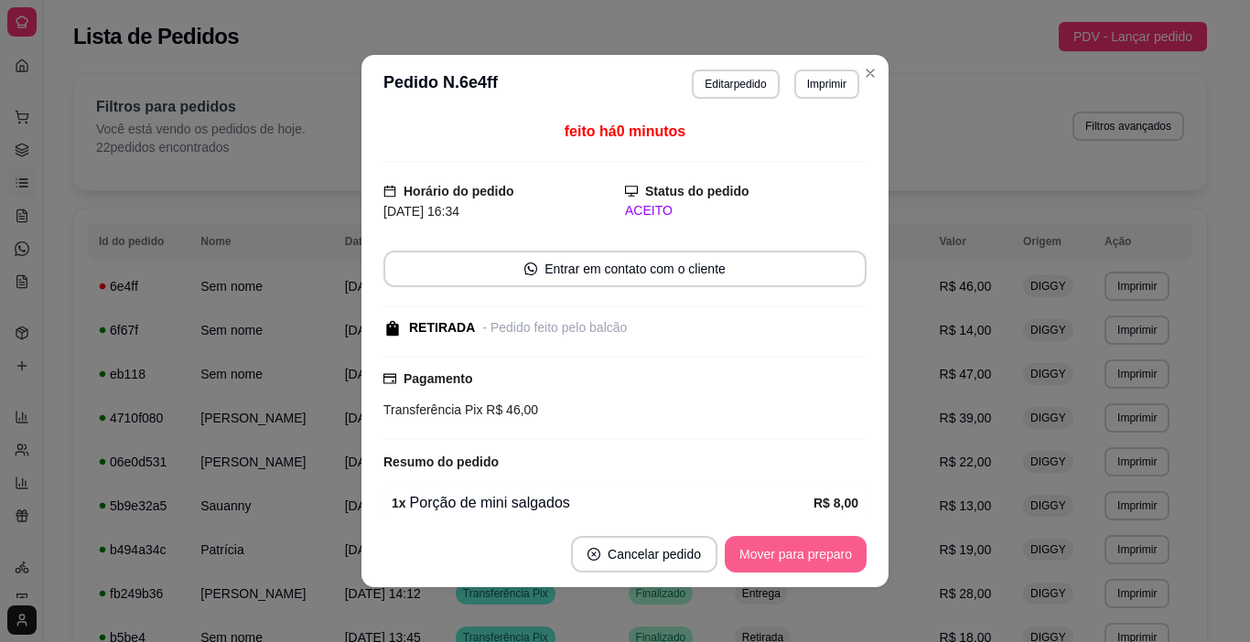
click at [781, 544] on button "Mover para preparo" at bounding box center [796, 554] width 142 height 37
click at [781, 544] on div "Mover para preparo" at bounding box center [782, 554] width 167 height 37
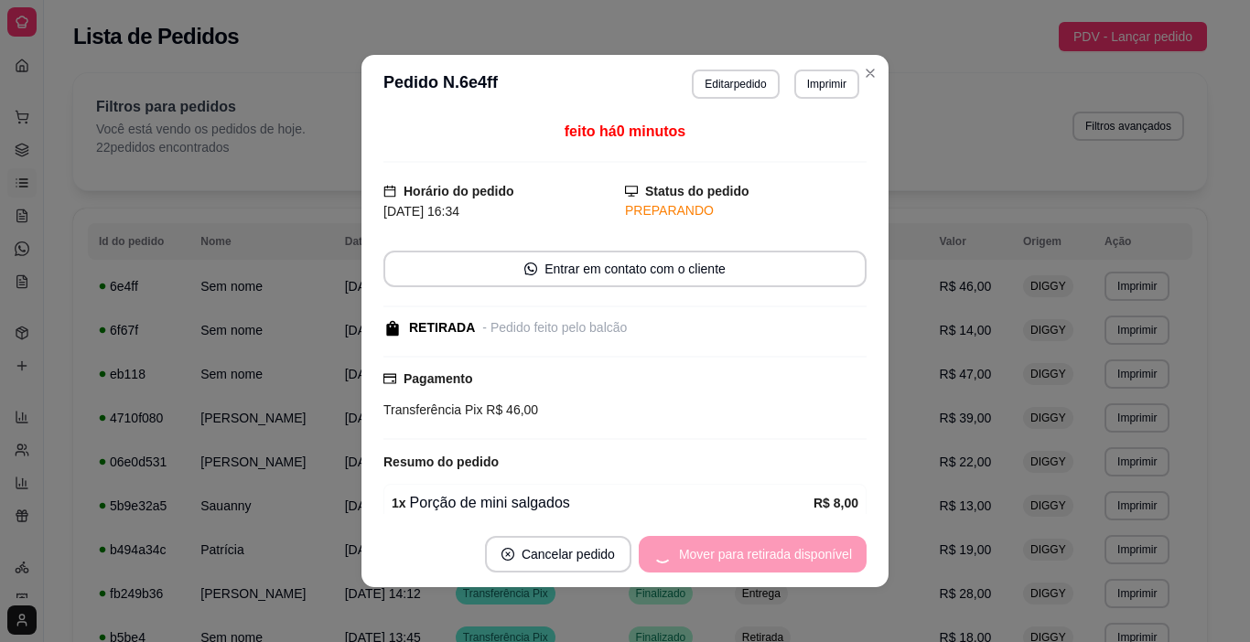
click at [779, 545] on div "Mover para retirada disponível" at bounding box center [753, 554] width 228 height 37
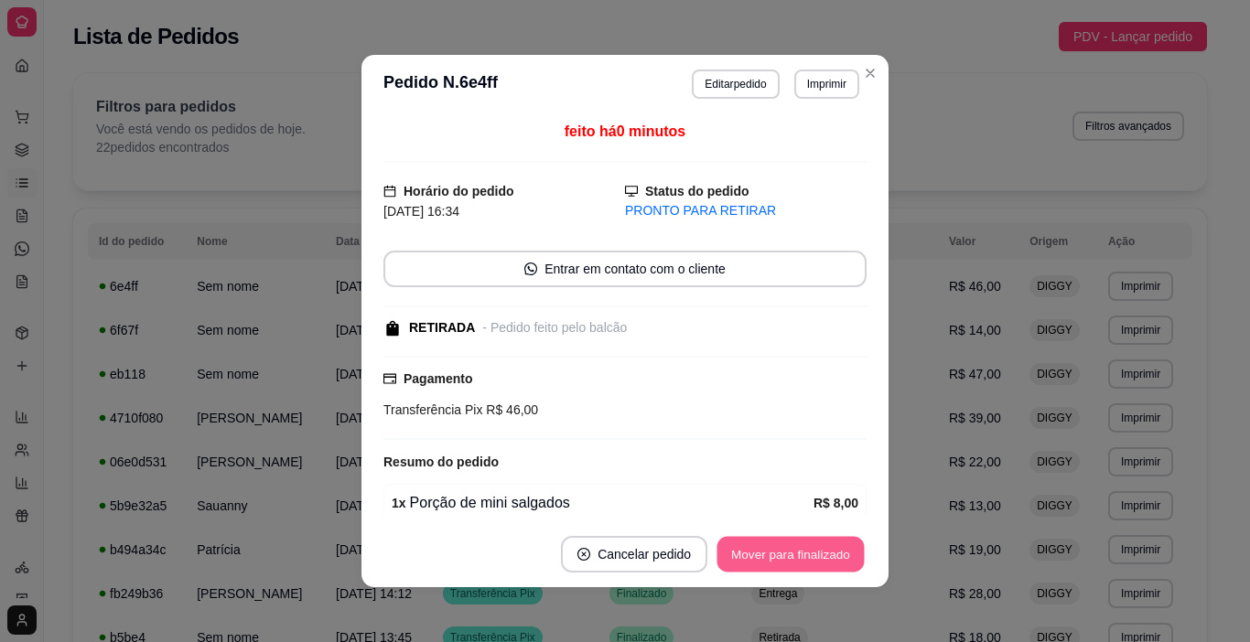
click at [777, 551] on button "Mover para finalizado" at bounding box center [790, 555] width 147 height 36
